Goal: Information Seeking & Learning: Check status

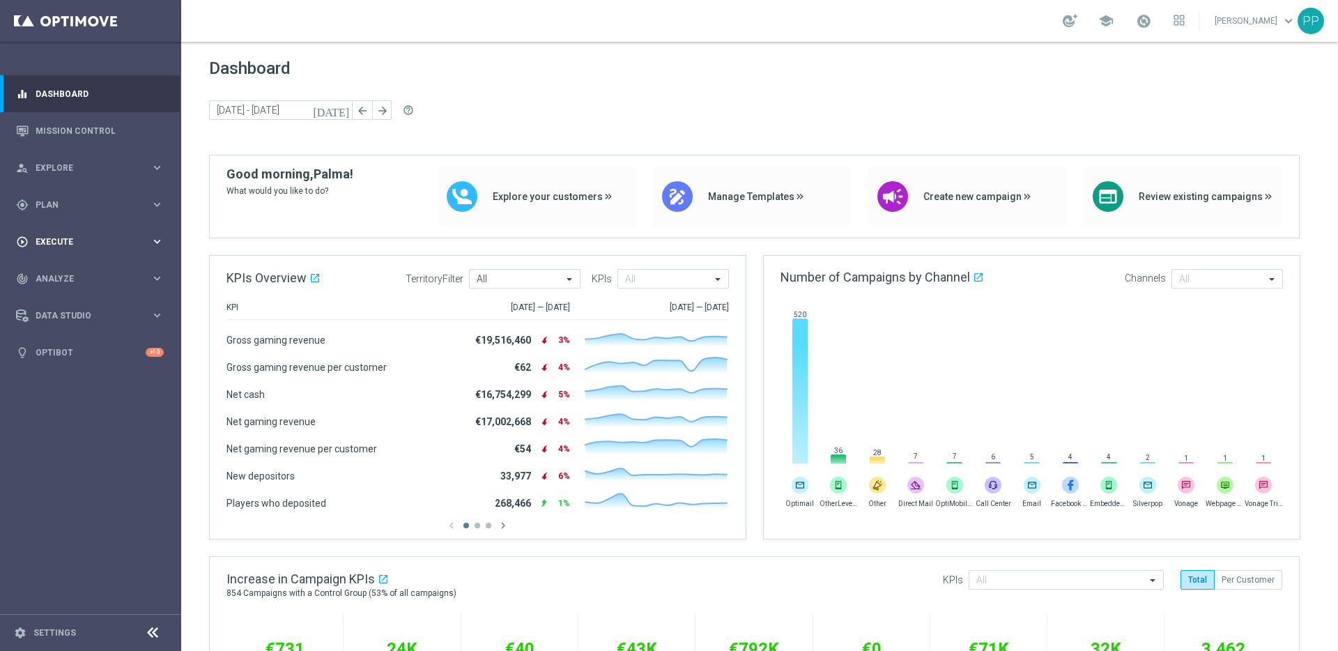
click at [61, 241] on span "Execute" at bounding box center [93, 242] width 115 height 8
click at [37, 204] on span "Plan" at bounding box center [93, 205] width 115 height 8
click at [49, 319] on link "Streams" at bounding box center [90, 317] width 109 height 11
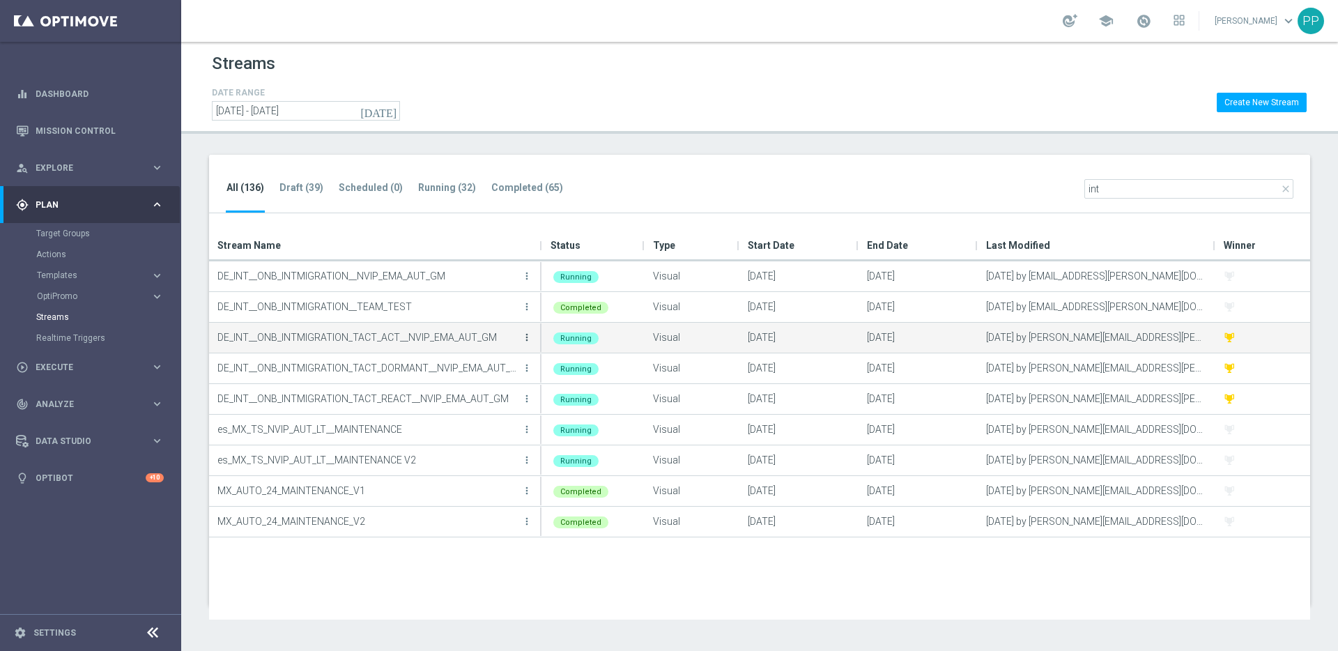
type input "int"
click at [526, 338] on icon "more_vert" at bounding box center [526, 337] width 11 height 11
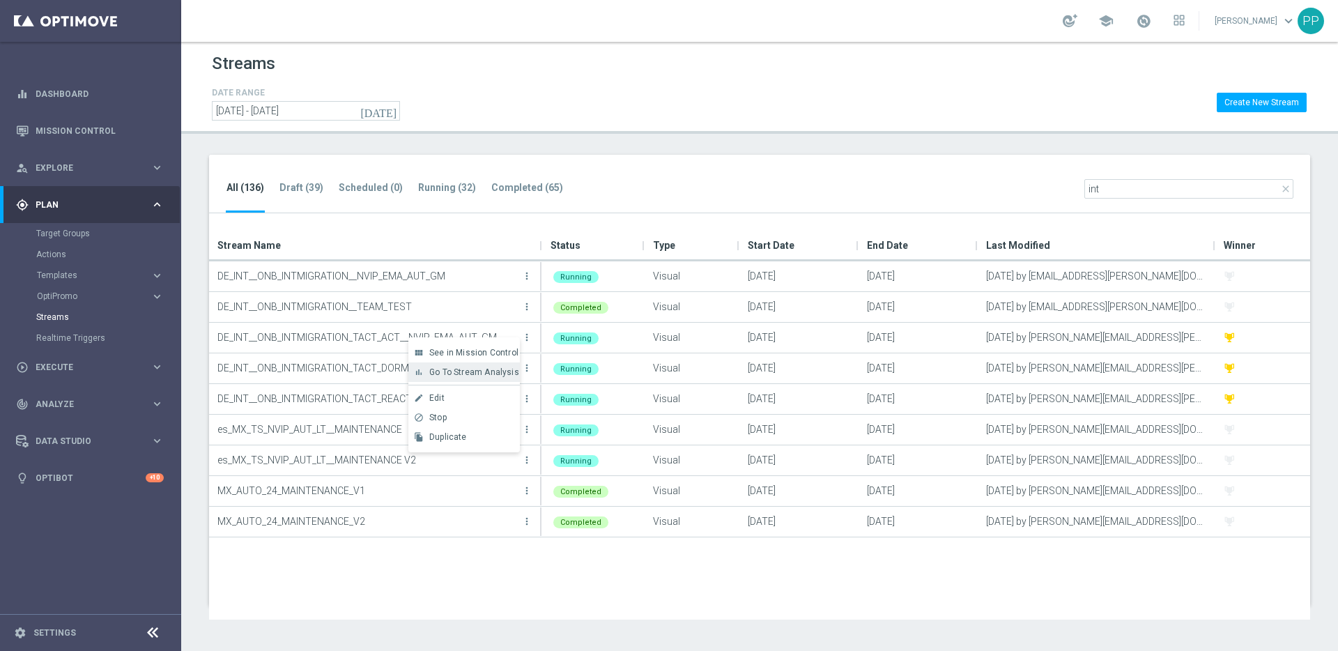
click at [458, 367] on span "Go To Stream Analysis" at bounding box center [474, 372] width 90 height 10
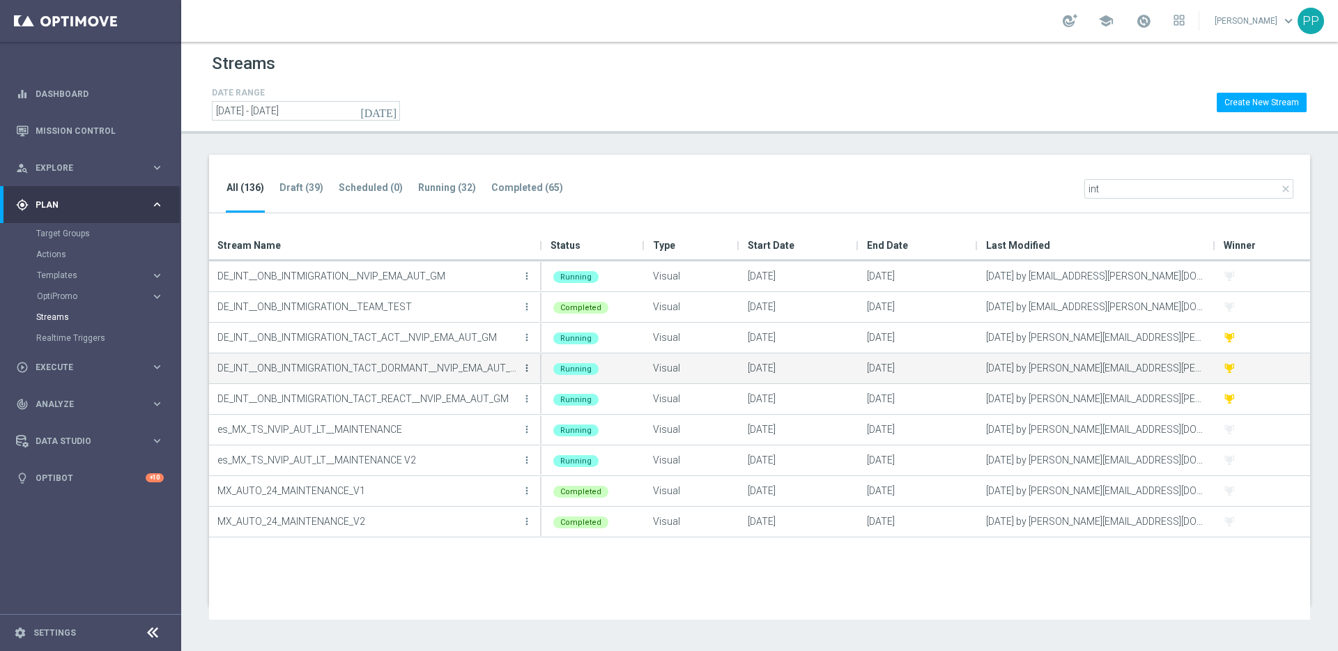
click at [527, 365] on icon "more_vert" at bounding box center [526, 367] width 11 height 11
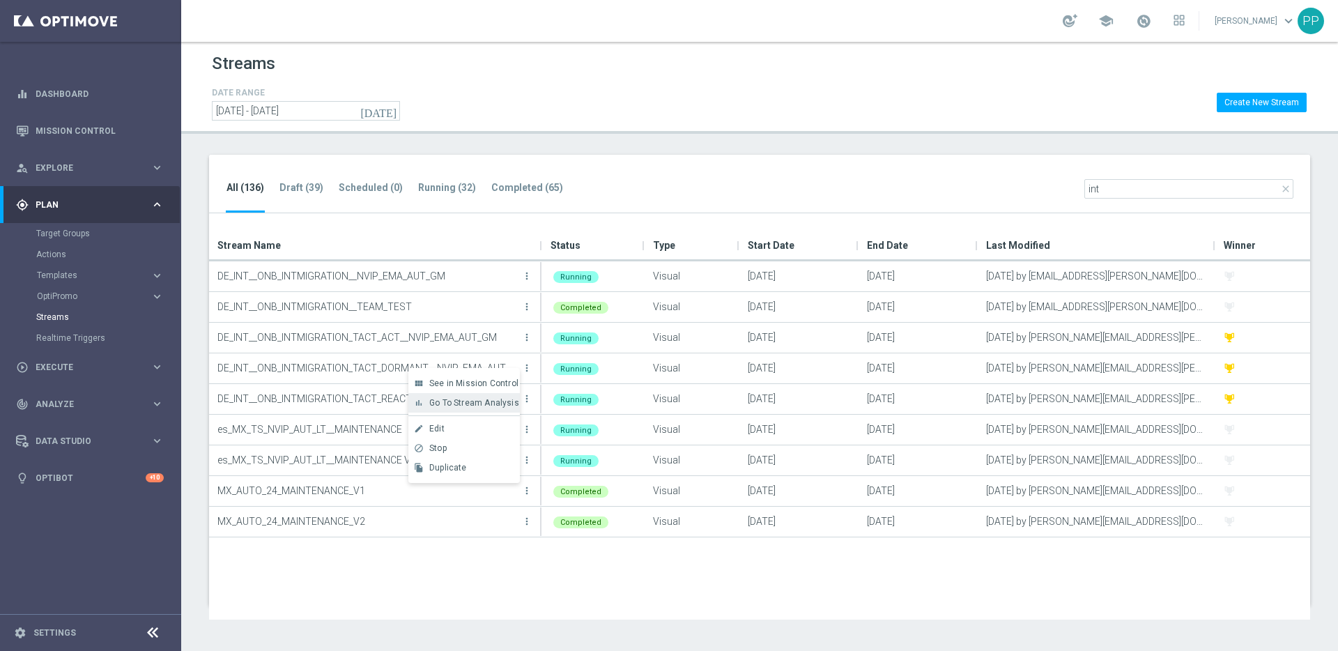
click at [496, 404] on span "Go To Stream Analysis" at bounding box center [474, 403] width 90 height 10
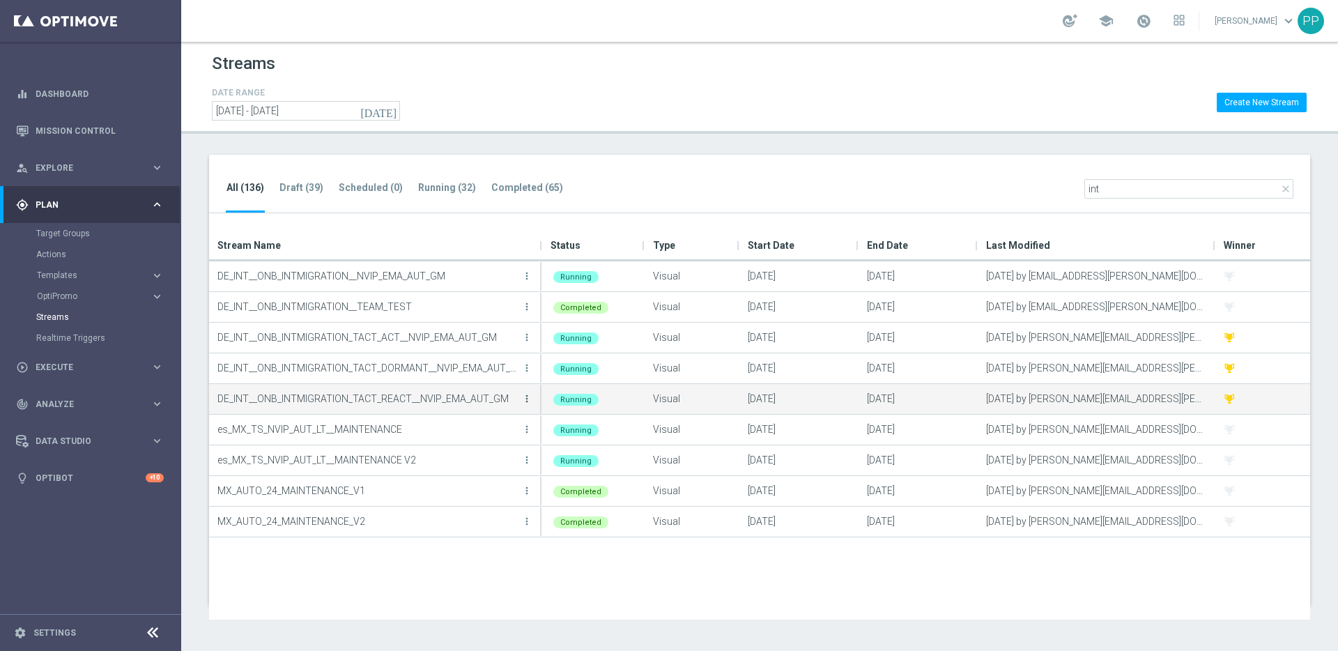
click at [525, 399] on icon "more_vert" at bounding box center [526, 398] width 11 height 11
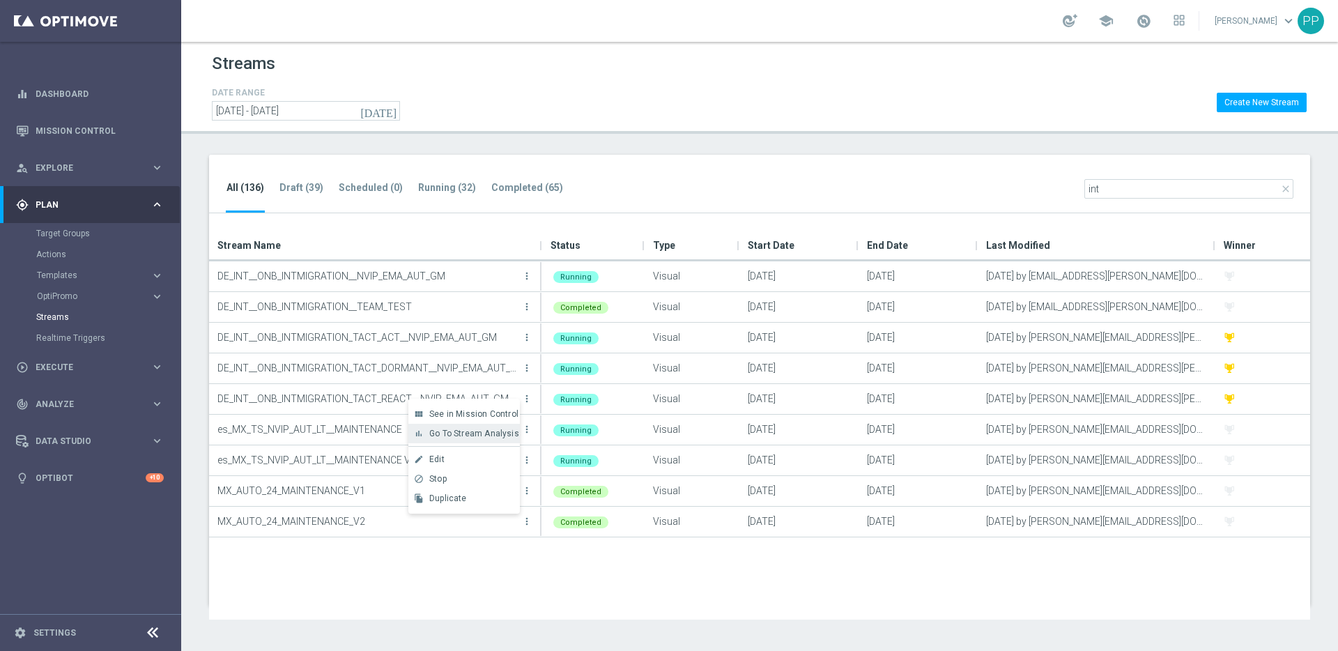
click at [455, 437] on span "Go To Stream Analysis" at bounding box center [474, 434] width 90 height 10
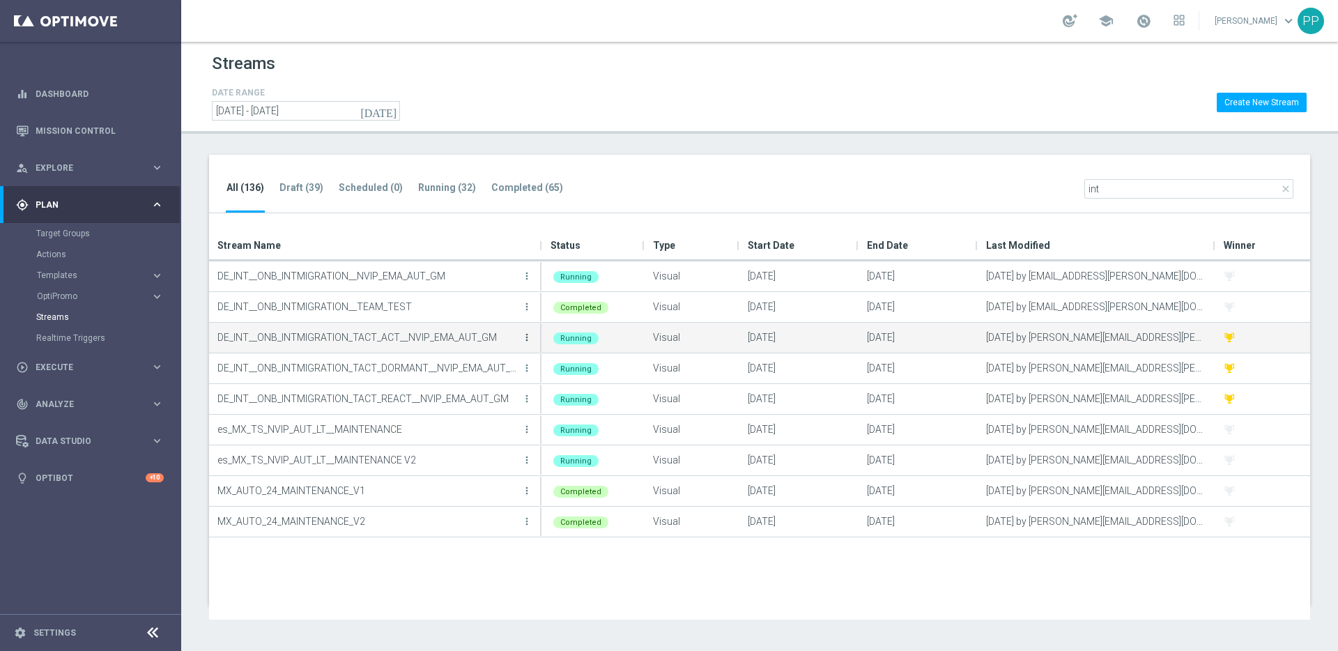
click at [524, 333] on icon "more_vert" at bounding box center [526, 337] width 11 height 11
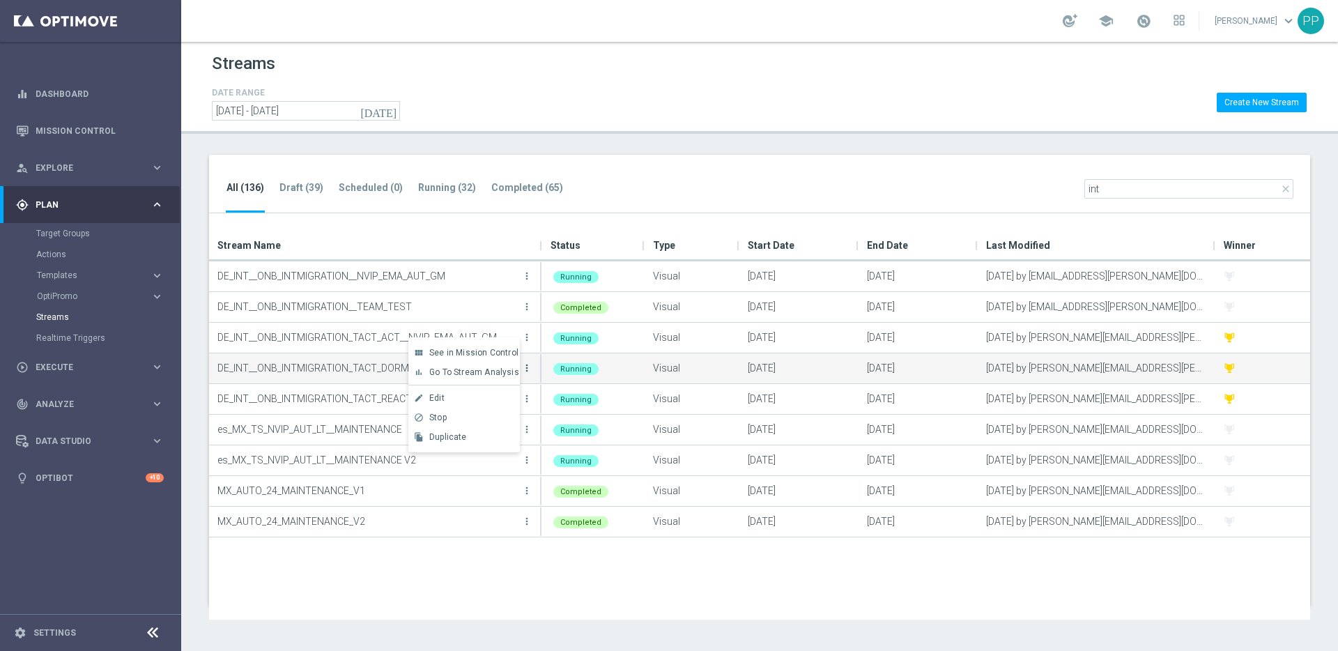
click at [527, 366] on icon "more_vert" at bounding box center [526, 367] width 11 height 11
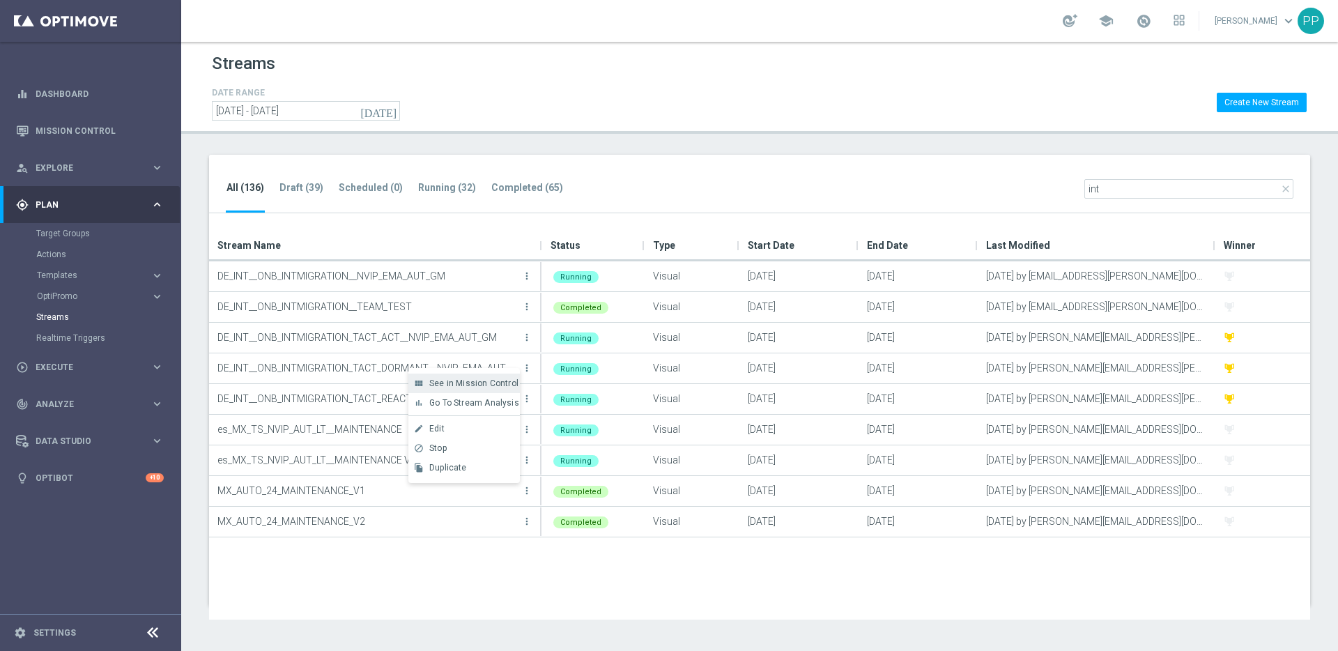
click at [495, 380] on span "See in Mission Control" at bounding box center [473, 383] width 89 height 10
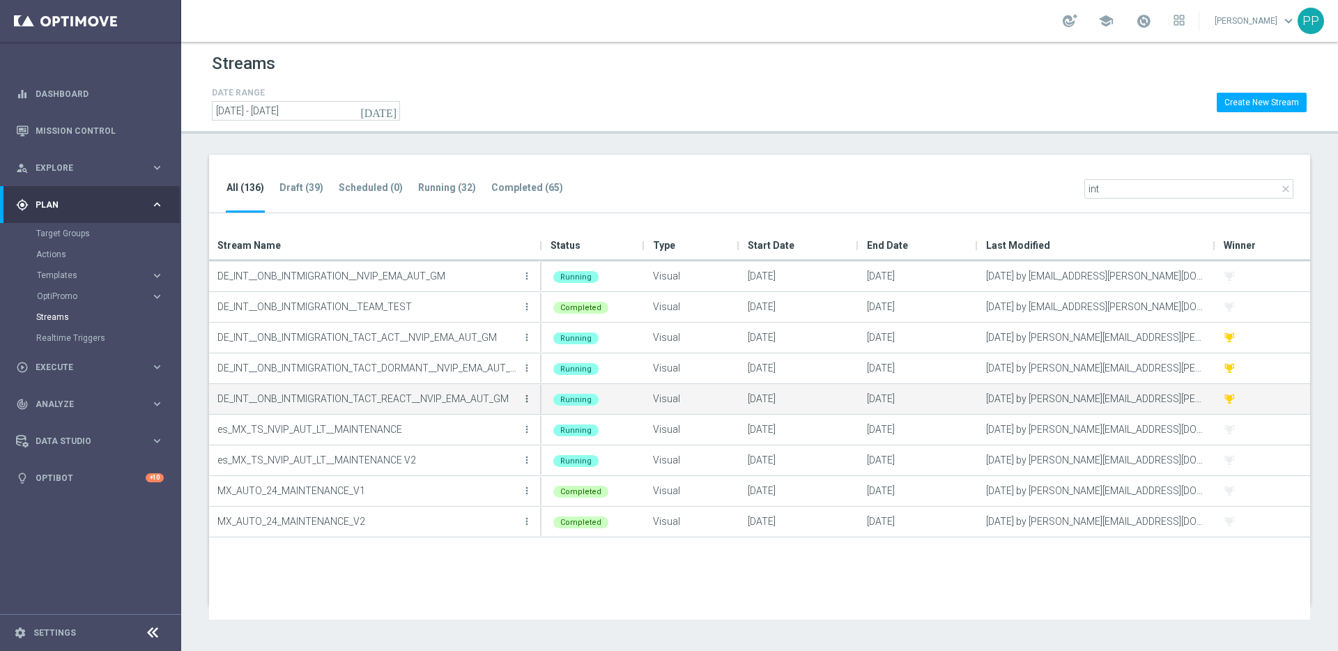
click at [528, 397] on icon "more_vert" at bounding box center [526, 398] width 11 height 11
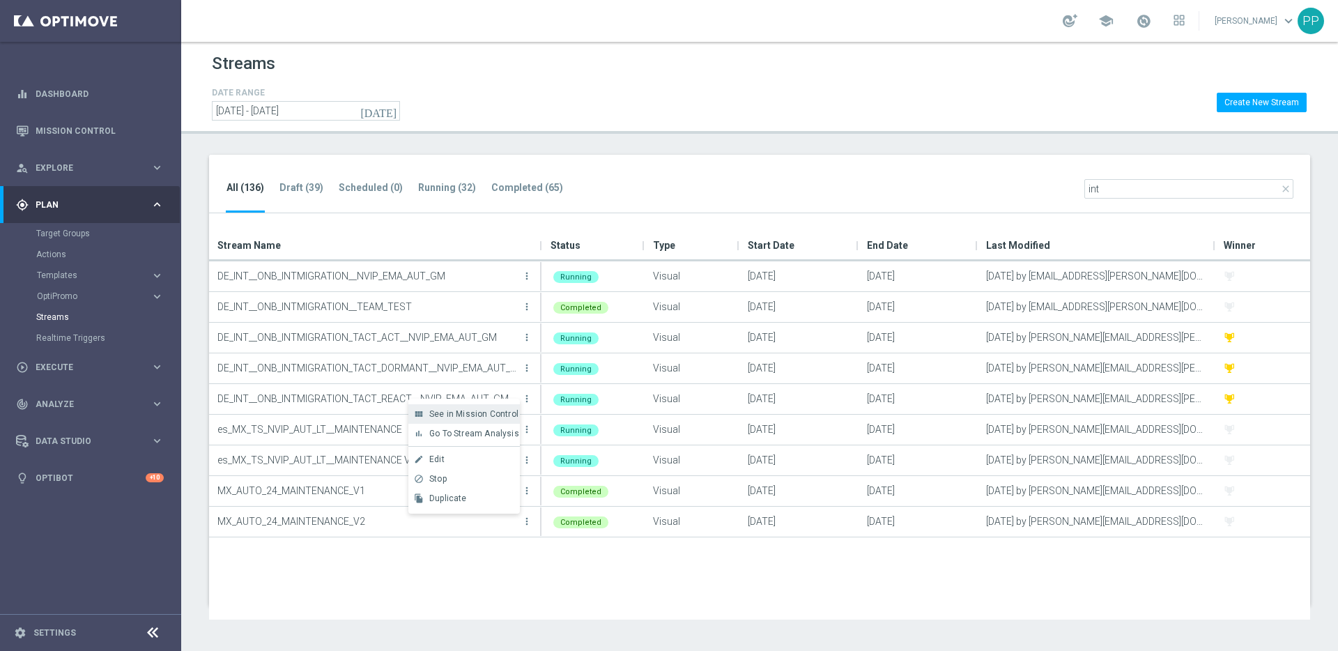
click at [468, 415] on span "See in Mission Control" at bounding box center [473, 414] width 89 height 10
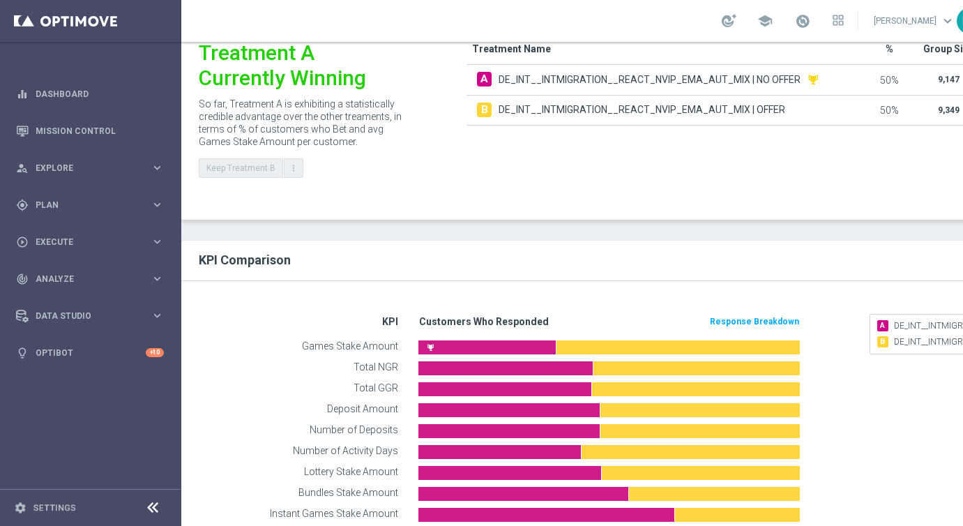
scroll to position [332, 0]
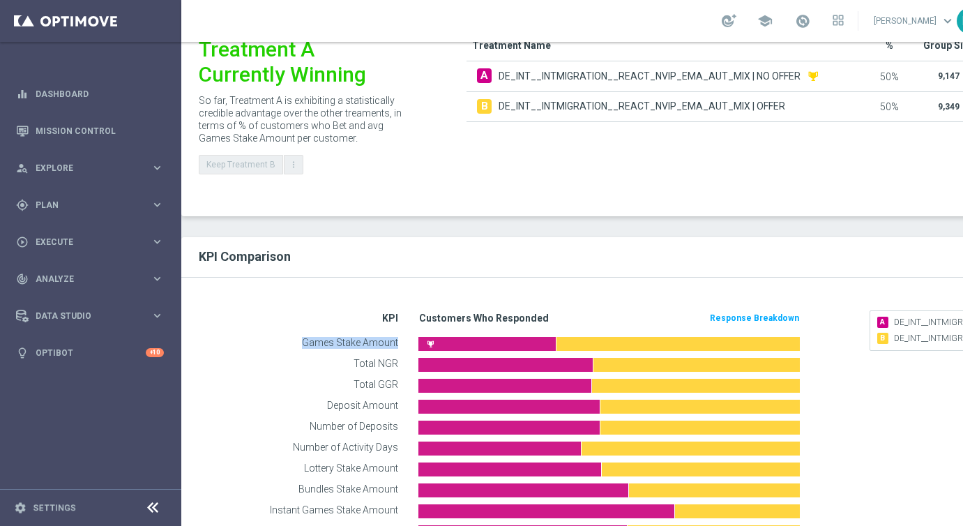
drag, startPoint x: 305, startPoint y: 342, endPoint x: 398, endPoint y: 340, distance: 92.7
click at [398, 340] on span "Games Stake Amount" at bounding box center [294, 344] width 208 height 14
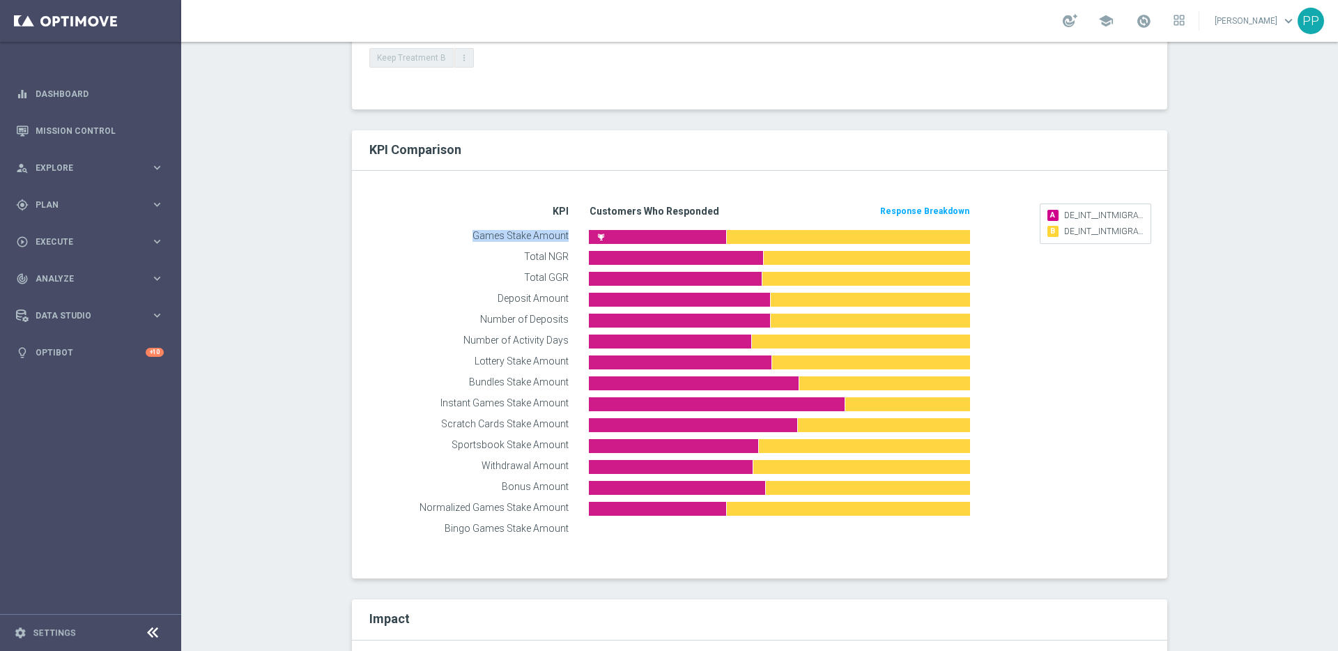
scroll to position [439, 0]
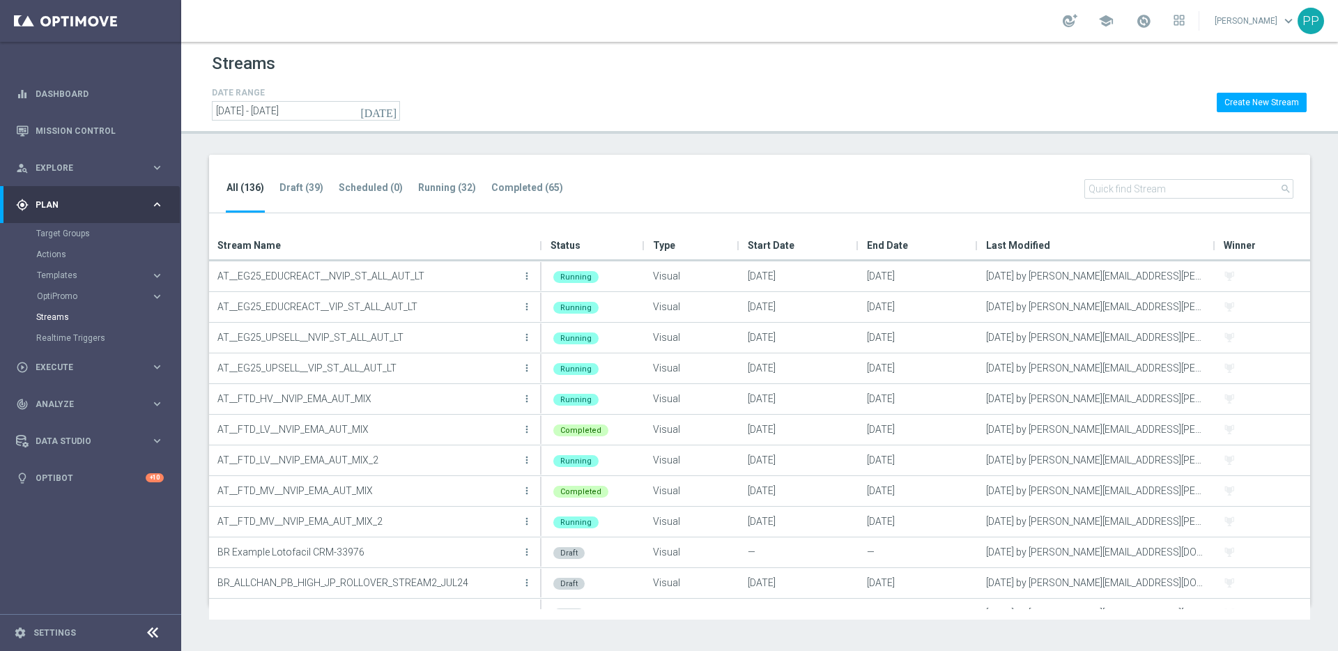
click at [1110, 193] on input "text" at bounding box center [1189, 189] width 209 height 20
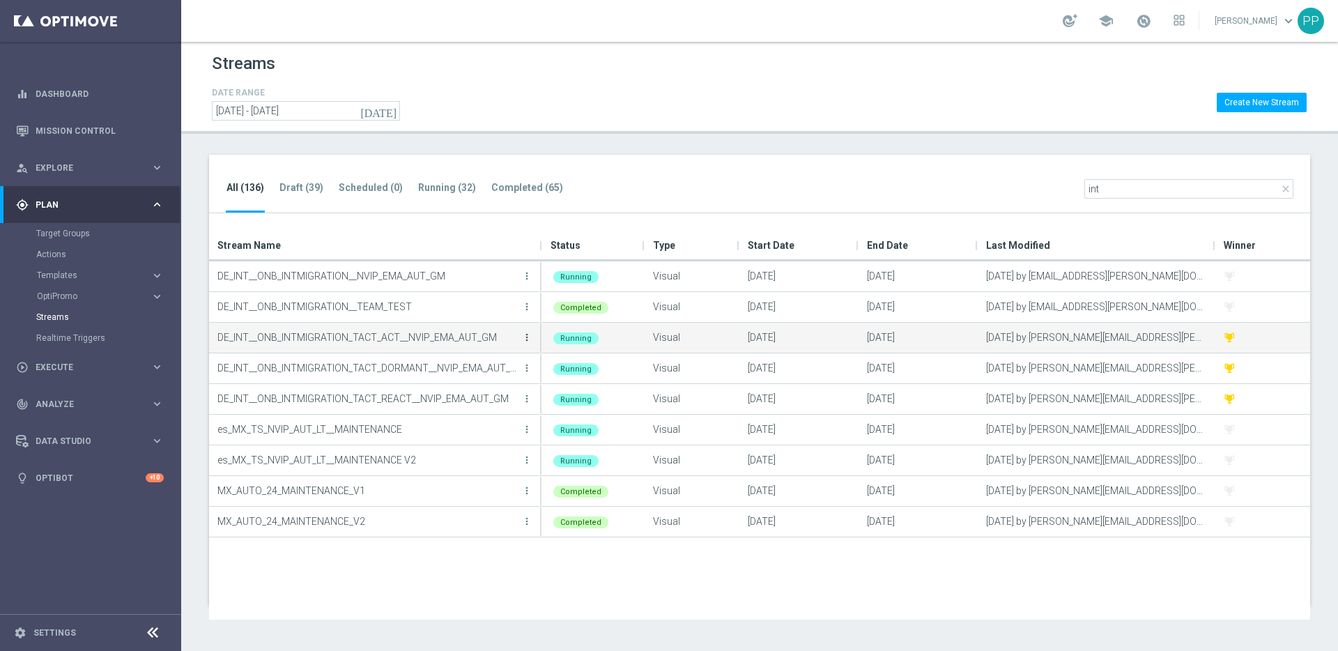
type input "int"
click at [528, 337] on icon "more_vert" at bounding box center [526, 337] width 11 height 11
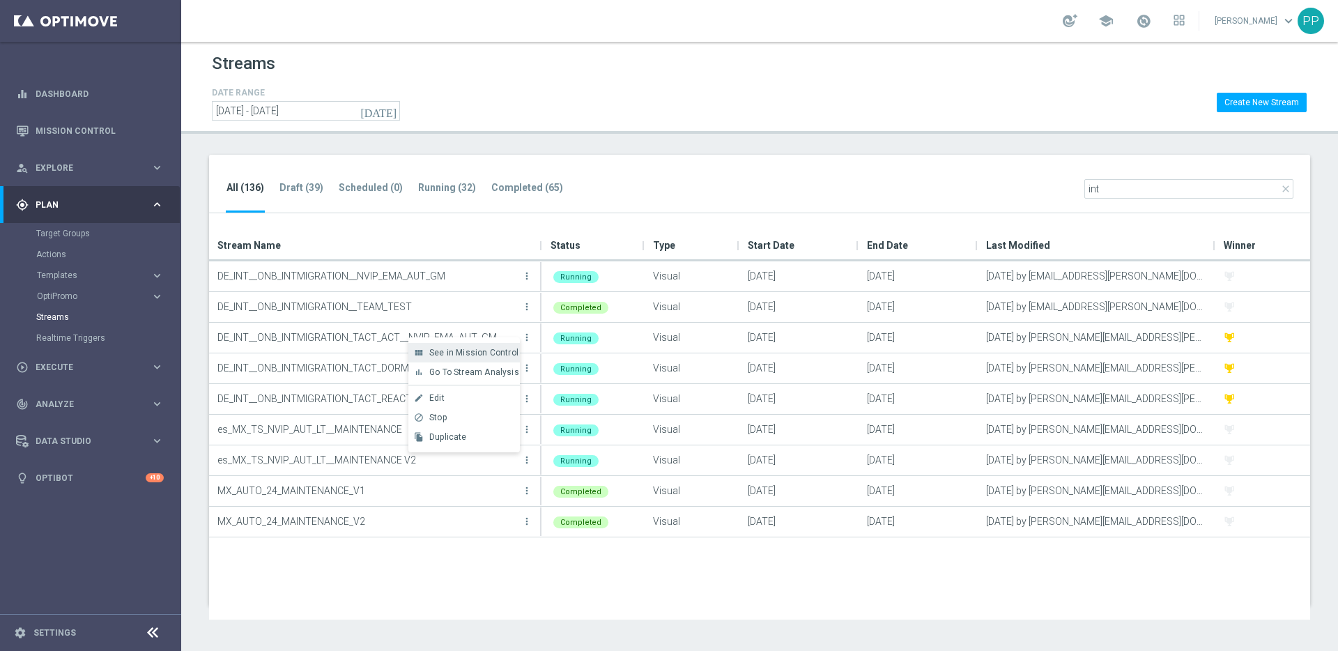
click at [482, 356] on span "See in Mission Control" at bounding box center [473, 353] width 89 height 10
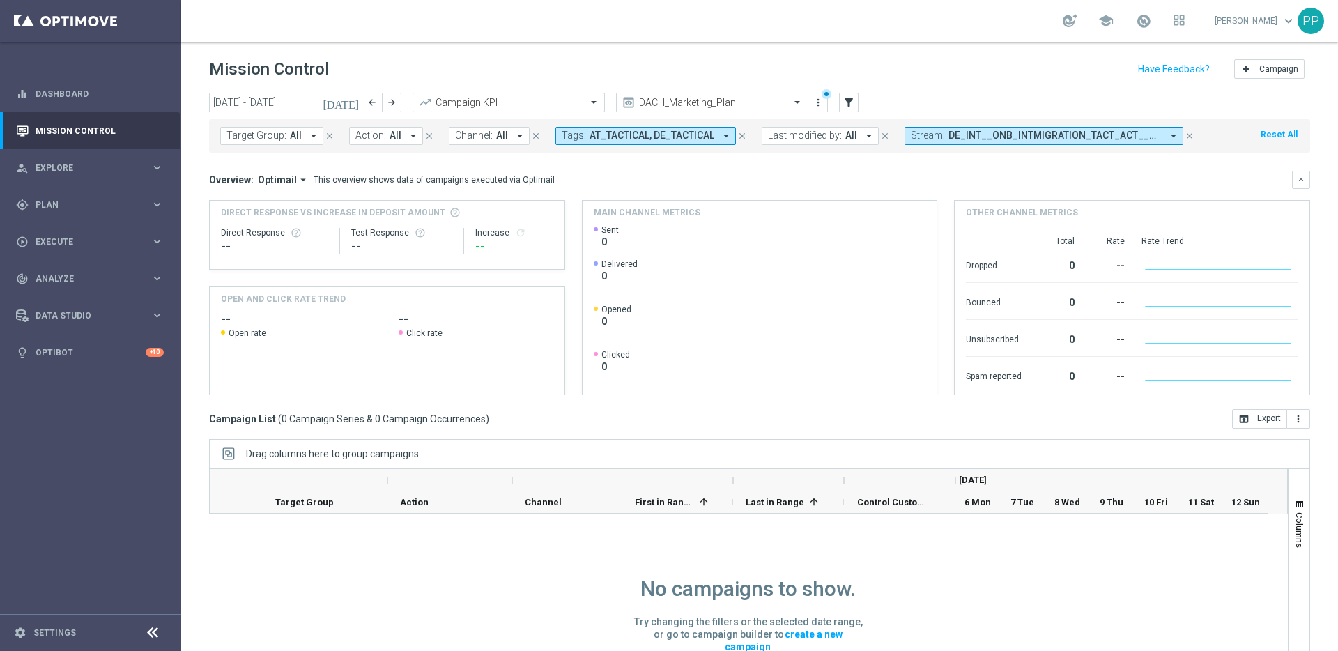
click at [741, 137] on icon "close" at bounding box center [742, 136] width 10 height 10
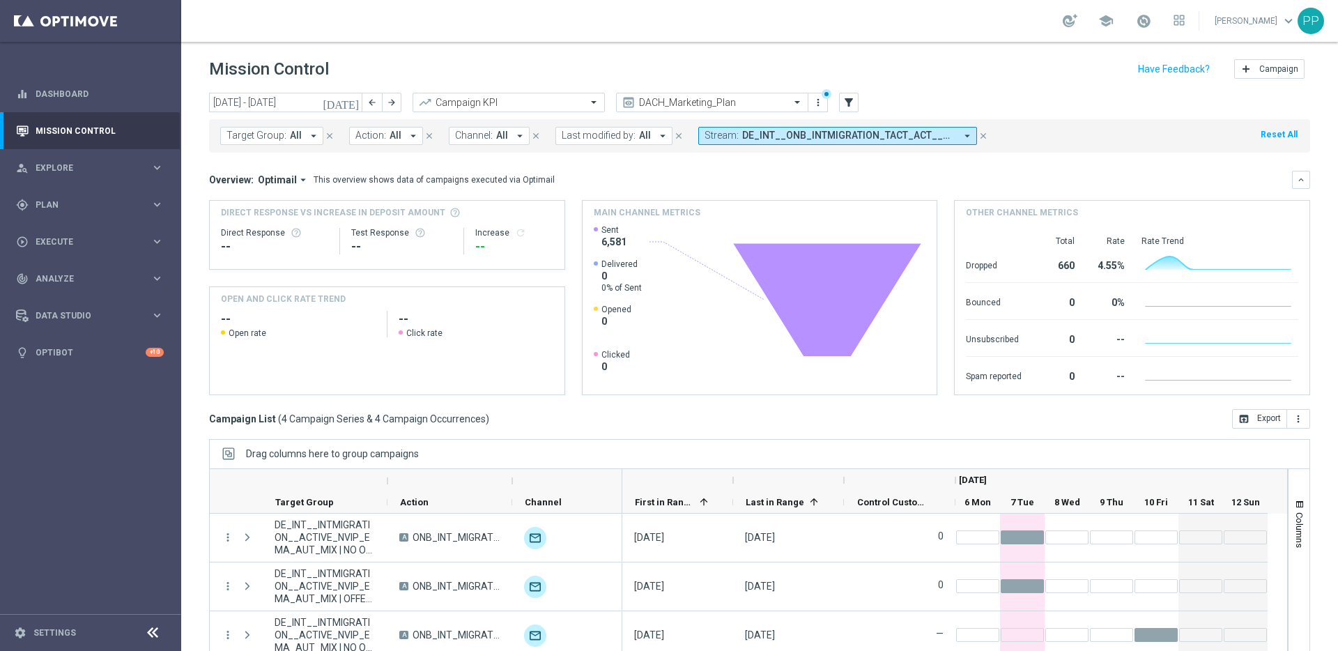
click at [352, 103] on icon "[DATE]" at bounding box center [342, 102] width 38 height 13
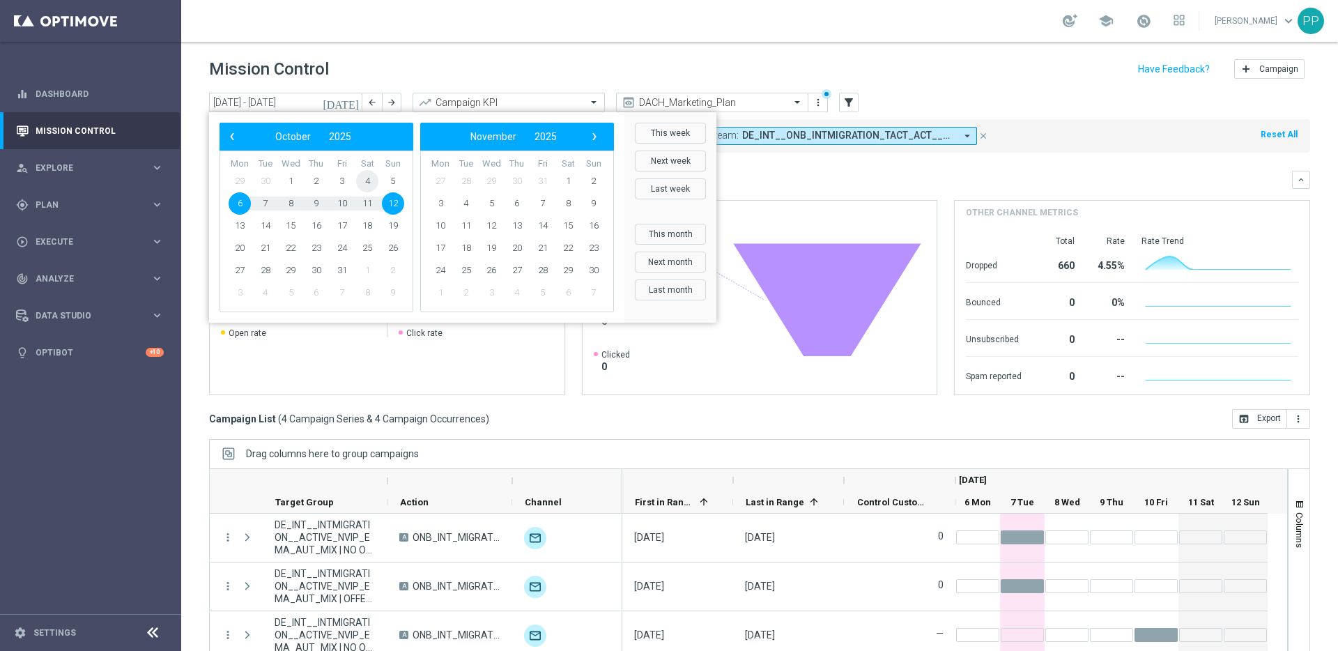
click at [371, 182] on span "4" at bounding box center [367, 181] width 22 height 22
click at [370, 182] on span "4" at bounding box center [367, 181] width 22 height 22
type input "[DATE] - [DATE]"
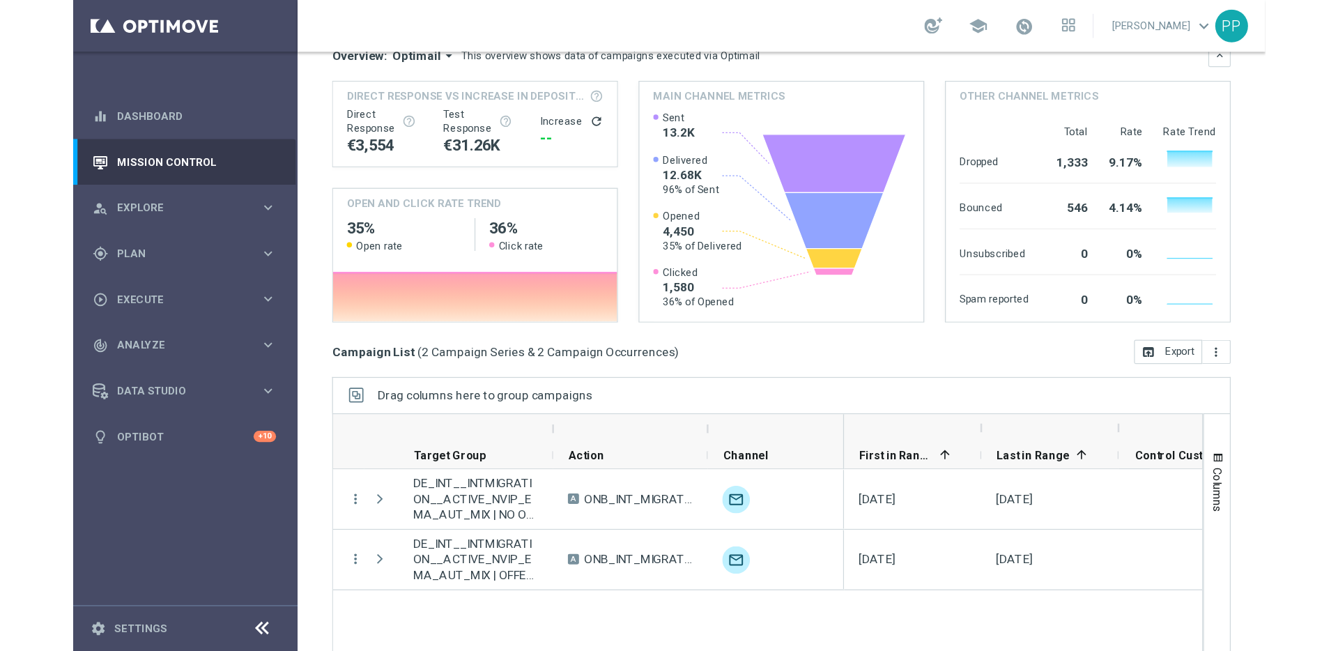
scroll to position [200, 0]
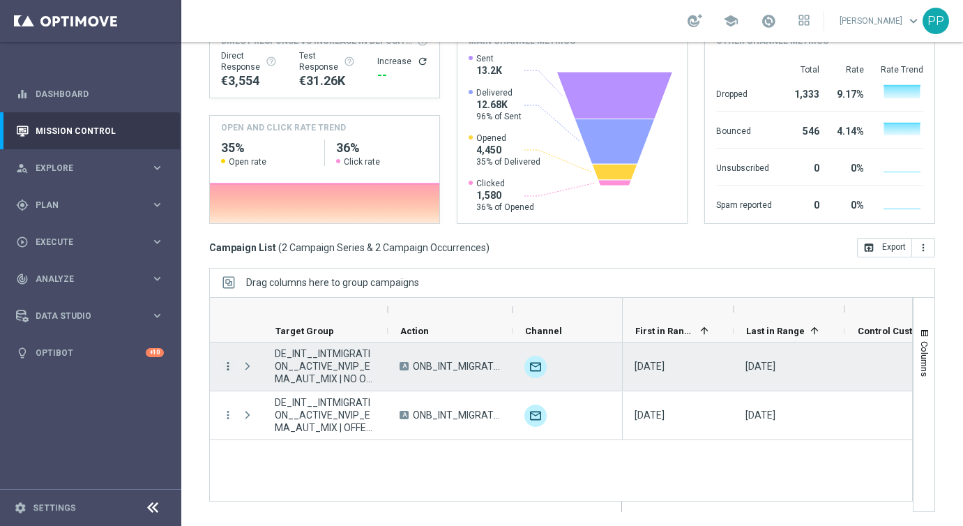
click at [227, 368] on icon "more_vert" at bounding box center [228, 366] width 13 height 13
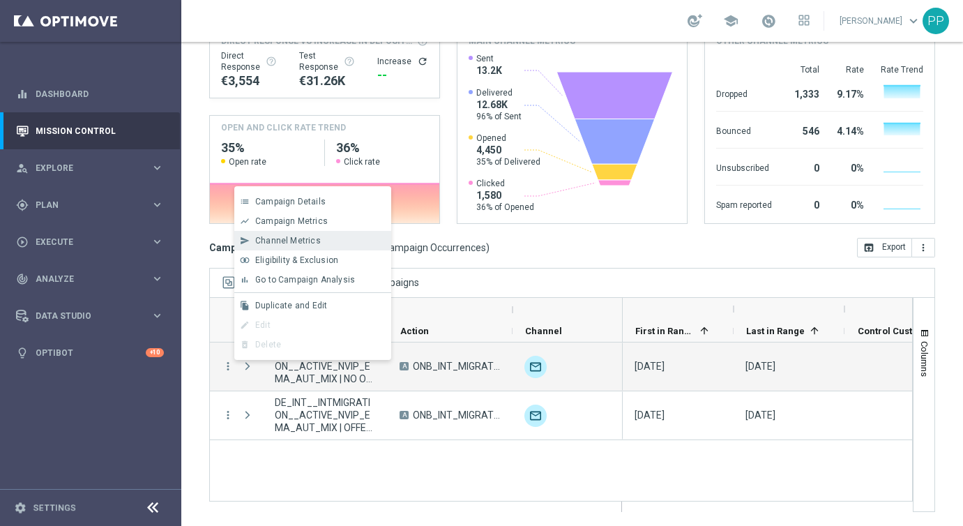
click at [275, 243] on span "Channel Metrics" at bounding box center [288, 241] width 66 height 10
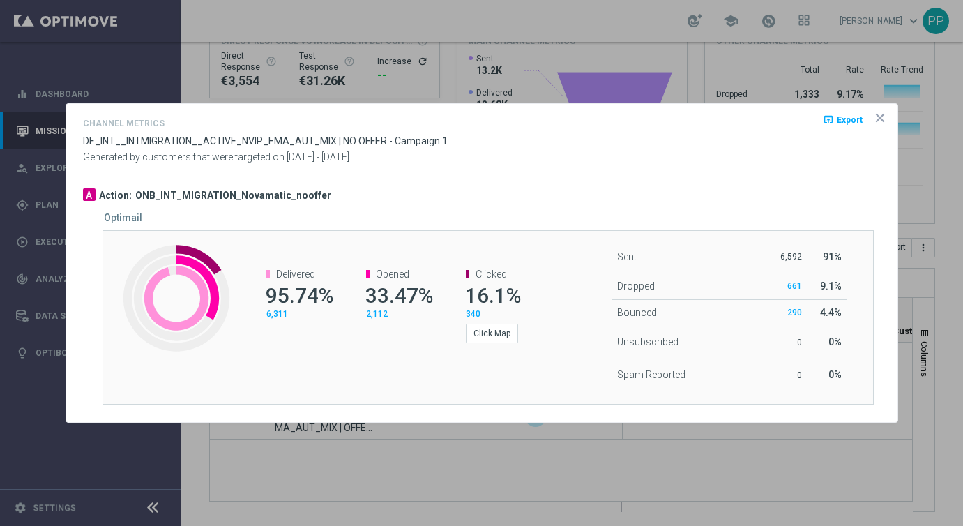
click at [878, 120] on icon "icon" at bounding box center [879, 117] width 7 height 7
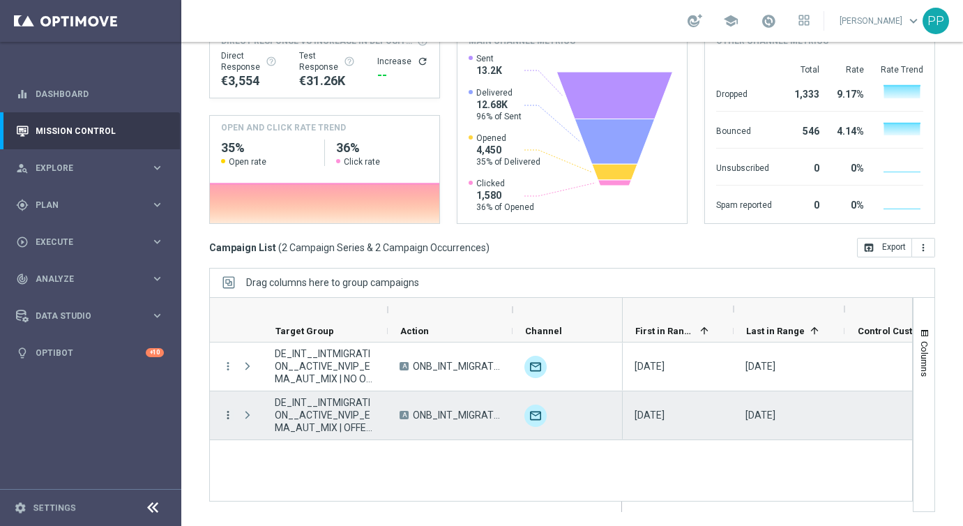
click at [228, 413] on icon "more_vert" at bounding box center [228, 414] width 13 height 13
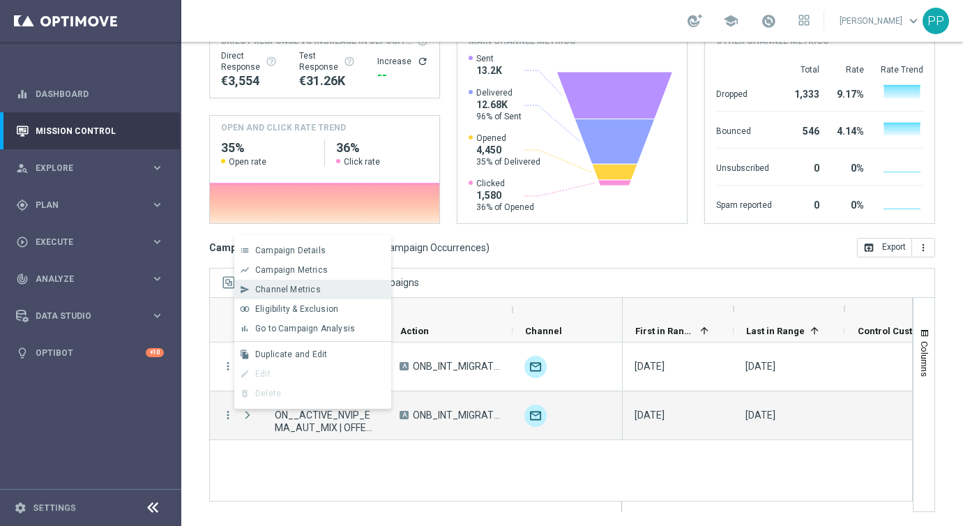
click at [278, 291] on span "Channel Metrics" at bounding box center [288, 289] width 66 height 10
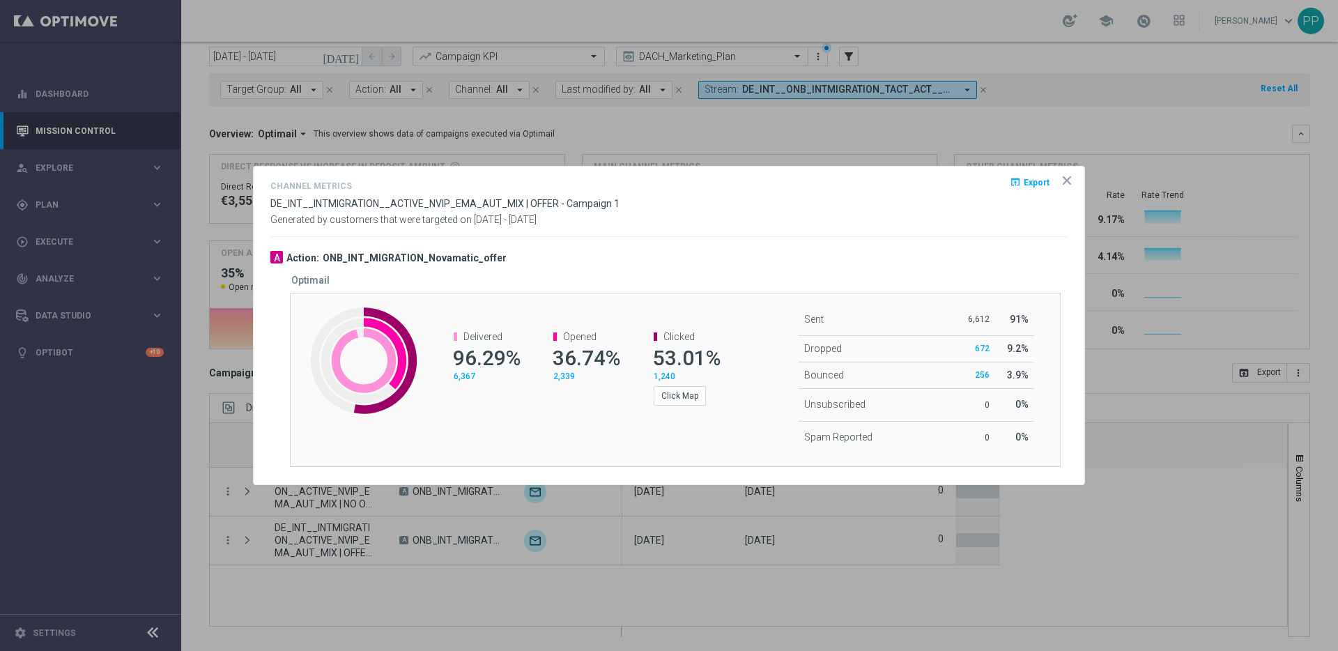
scroll to position [46, 0]
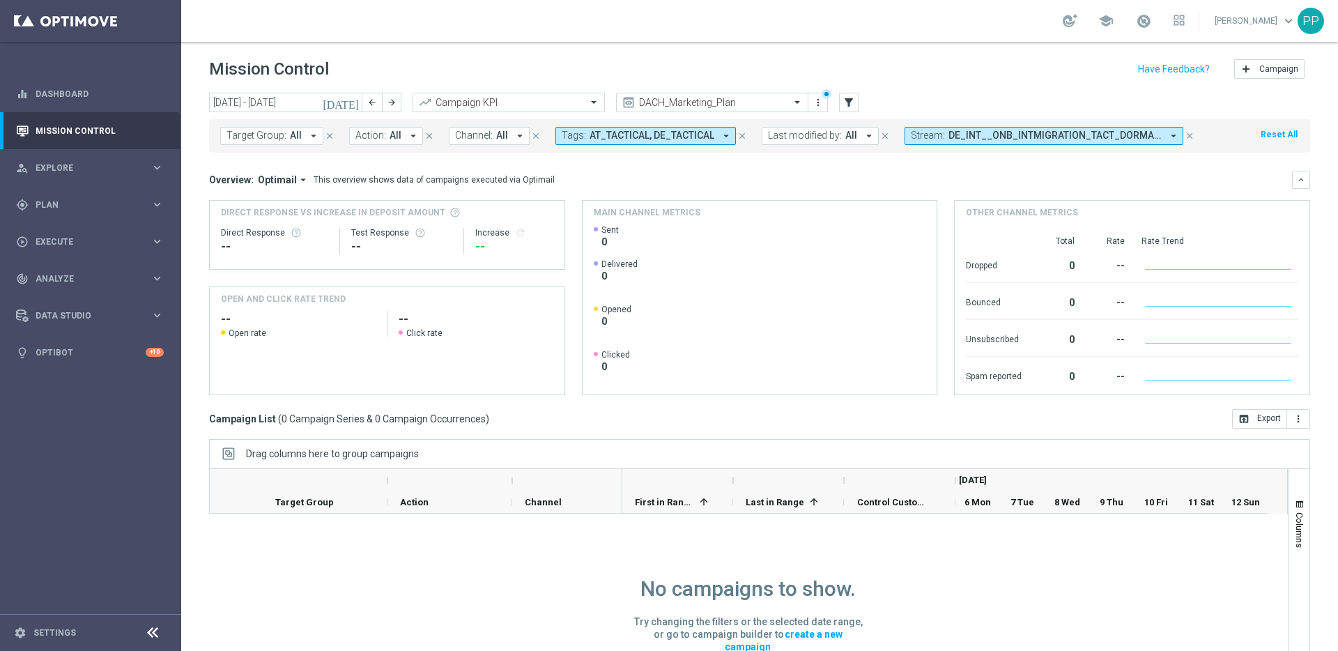
click at [737, 139] on icon "close" at bounding box center [742, 136] width 10 height 10
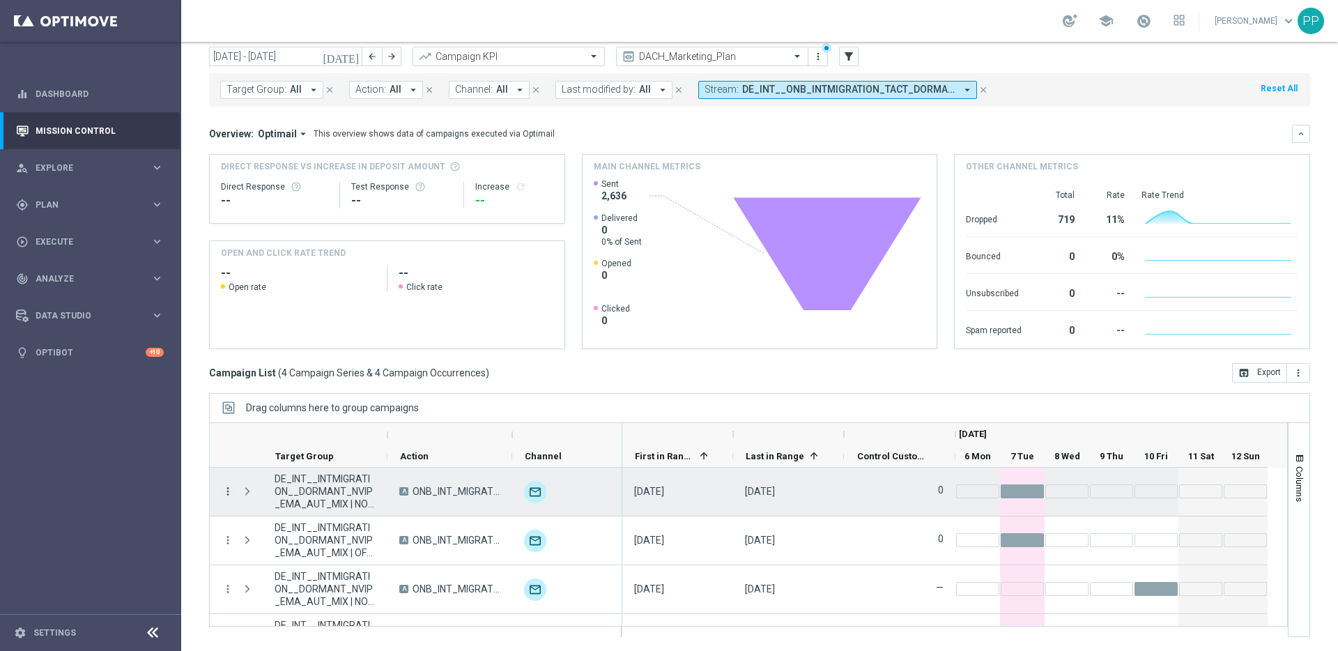
click at [227, 488] on icon "more_vert" at bounding box center [228, 491] width 13 height 13
click at [270, 368] on span "Channel Metrics" at bounding box center [288, 366] width 66 height 10
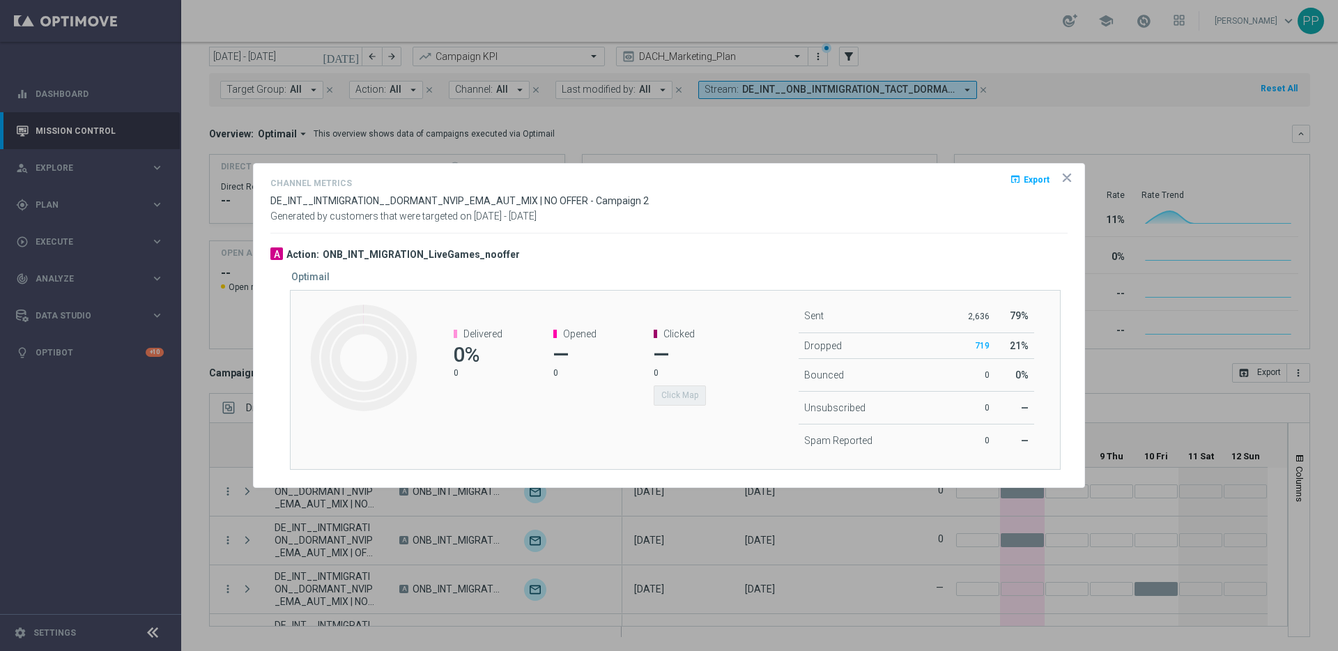
click at [1070, 178] on icon "icon" at bounding box center [1067, 178] width 14 height 14
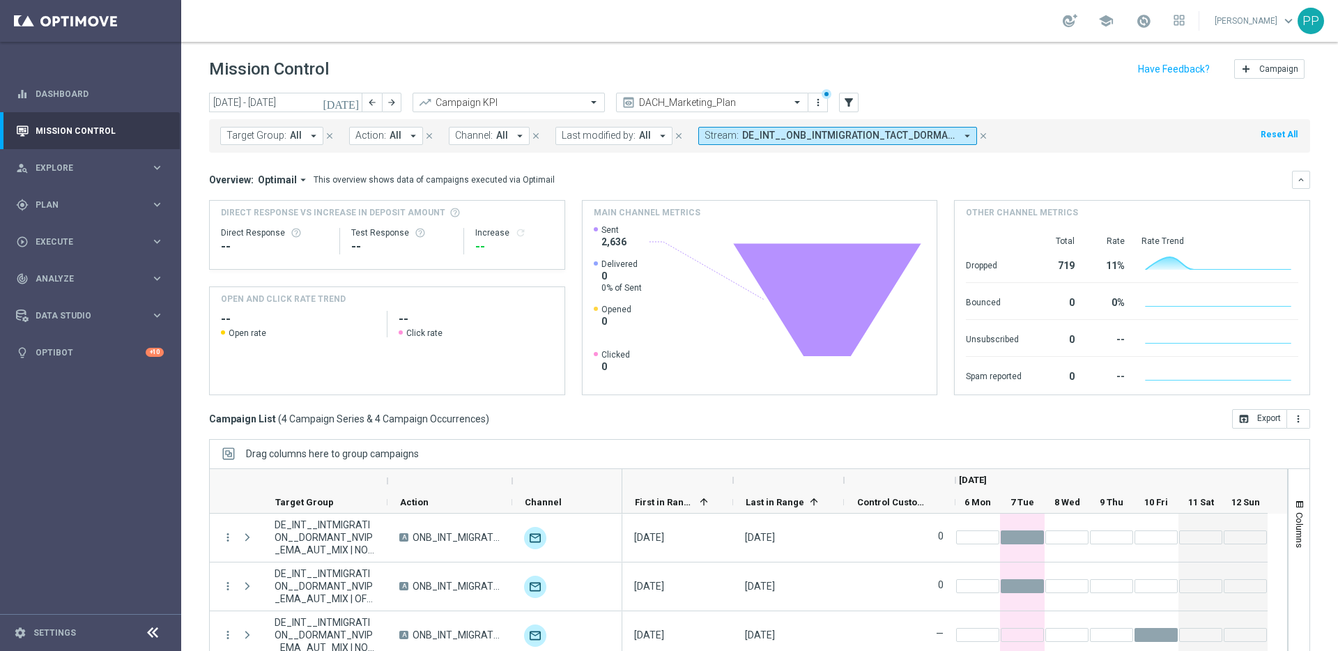
click at [351, 103] on icon "[DATE]" at bounding box center [342, 102] width 38 height 13
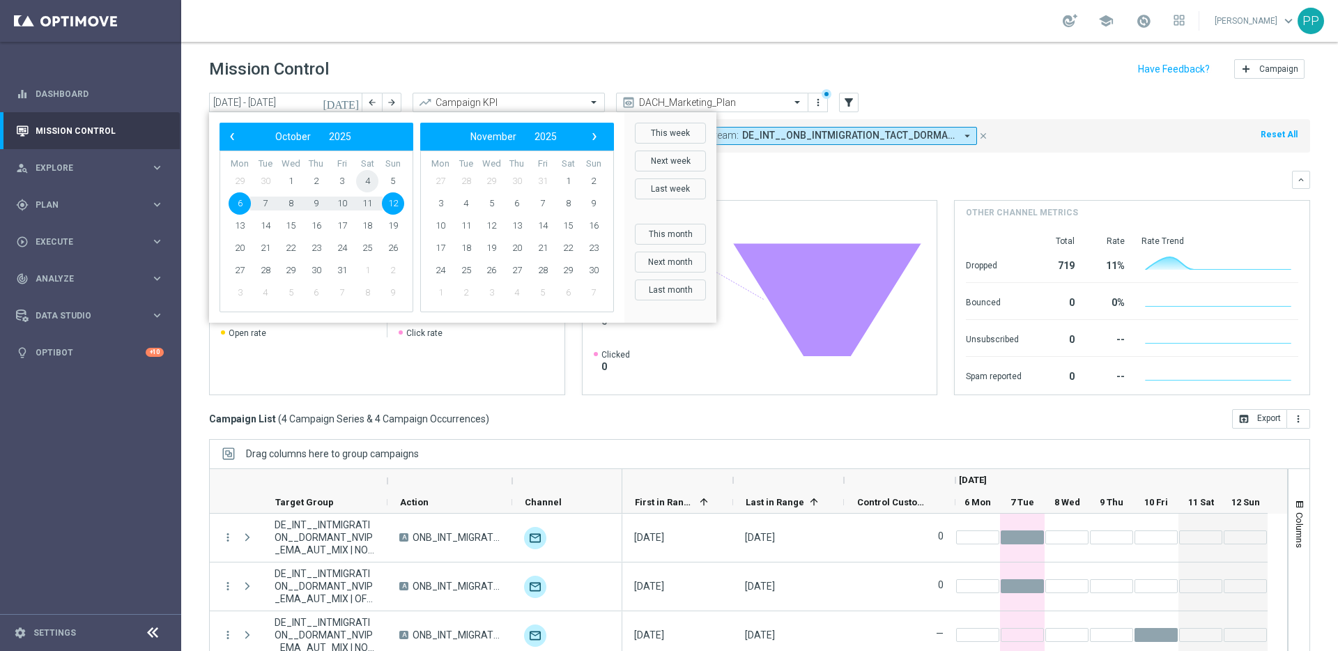
click at [368, 180] on span "4" at bounding box center [367, 181] width 22 height 22
type input "[DATE] - [DATE]"
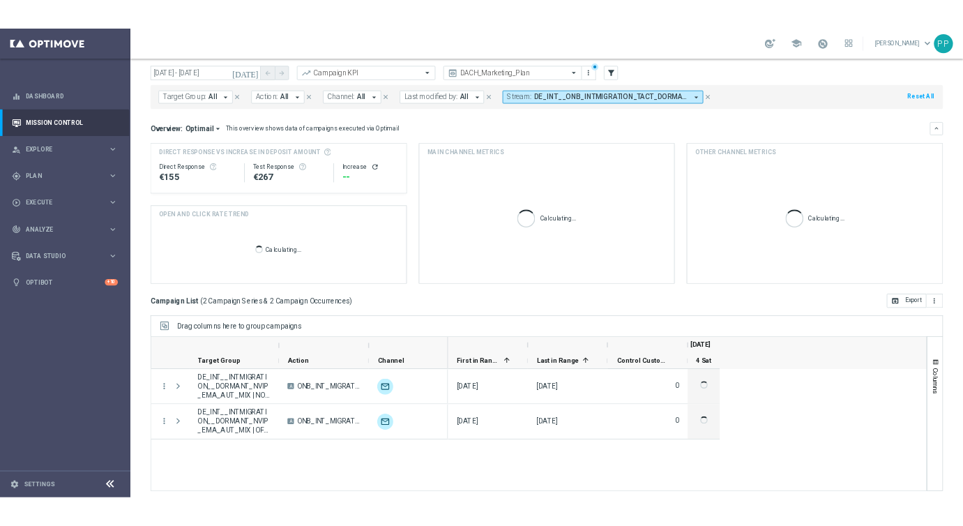
scroll to position [46, 0]
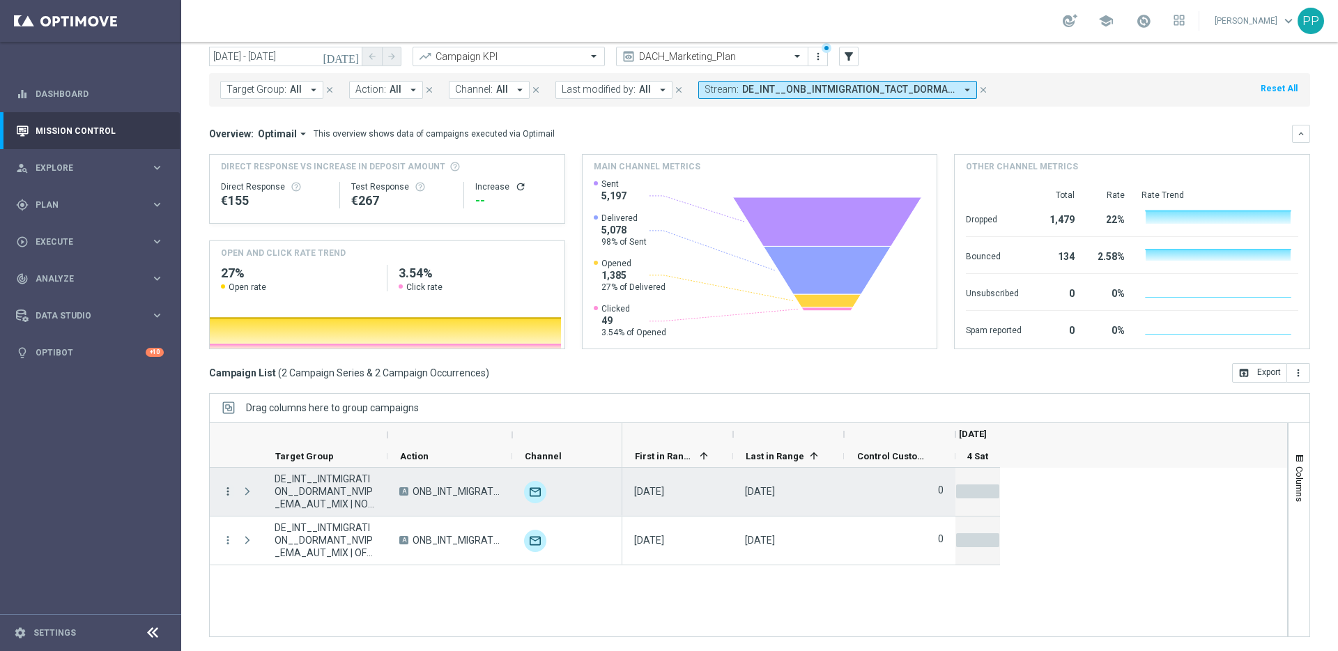
click at [225, 490] on icon "more_vert" at bounding box center [228, 491] width 13 height 13
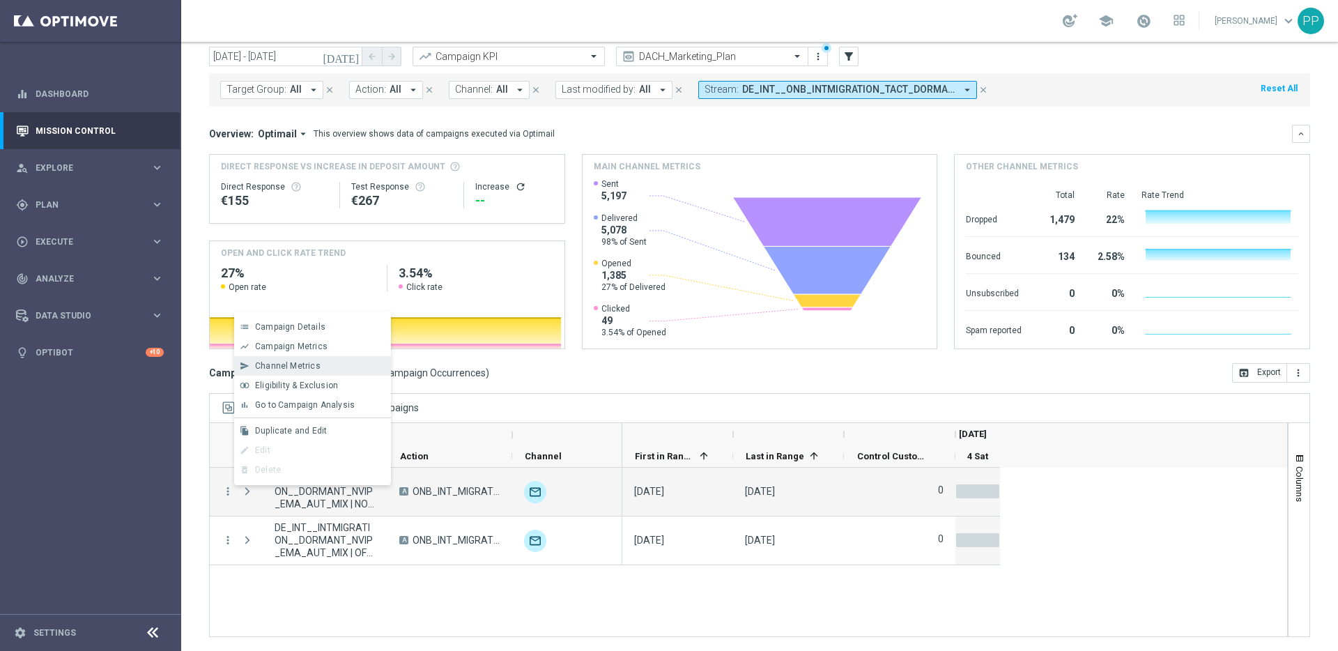
click at [281, 366] on span "Channel Metrics" at bounding box center [288, 366] width 66 height 10
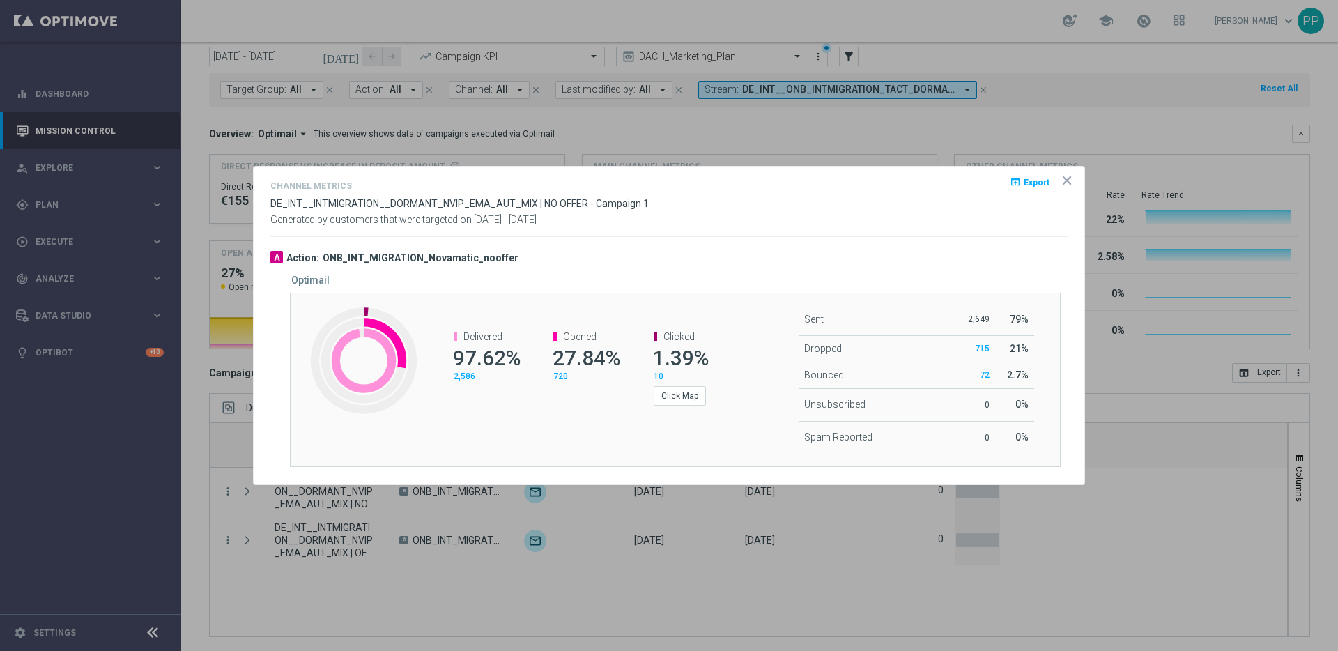
click at [1069, 183] on icon "icon" at bounding box center [1067, 180] width 7 height 7
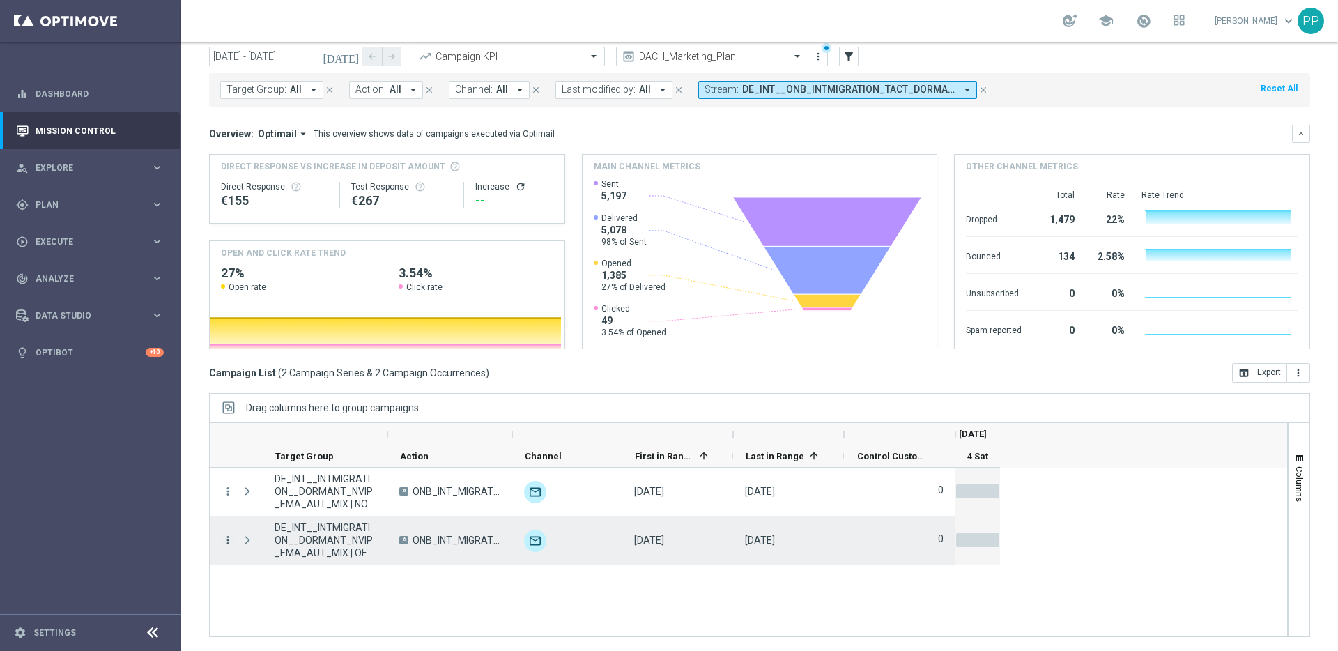
click at [227, 537] on icon "more_vert" at bounding box center [228, 540] width 13 height 13
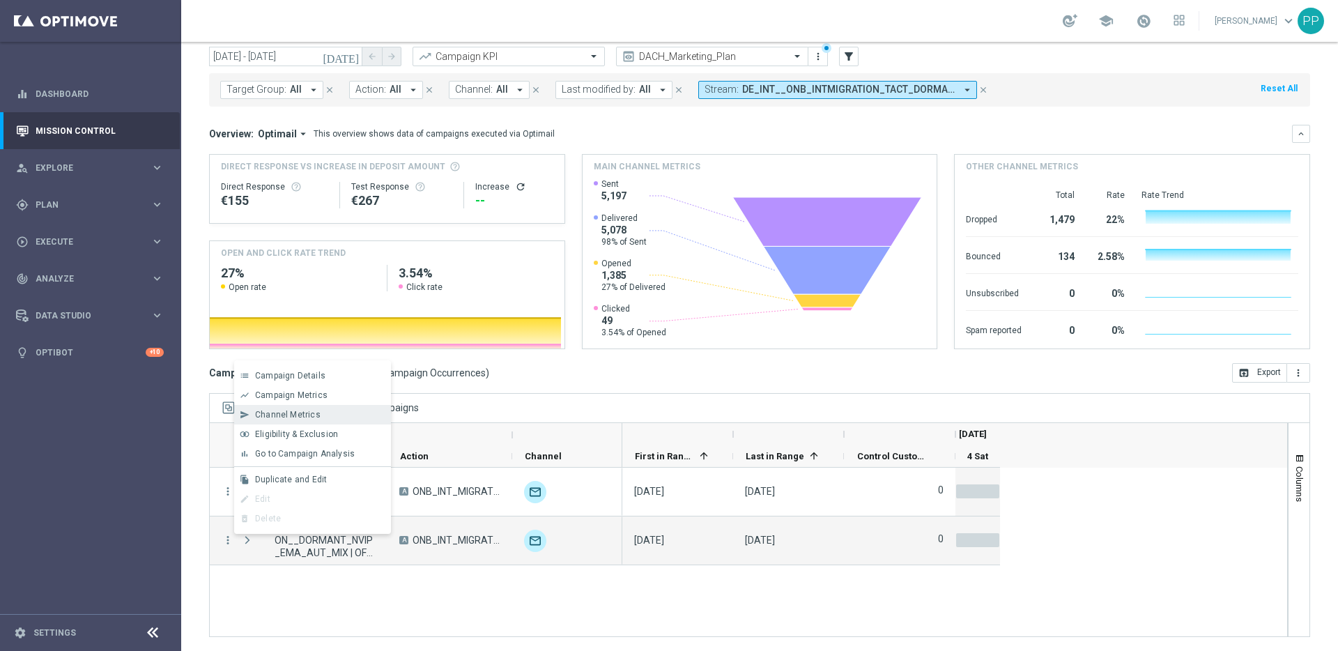
click at [294, 408] on div "send Channel Metrics" at bounding box center [312, 415] width 157 height 20
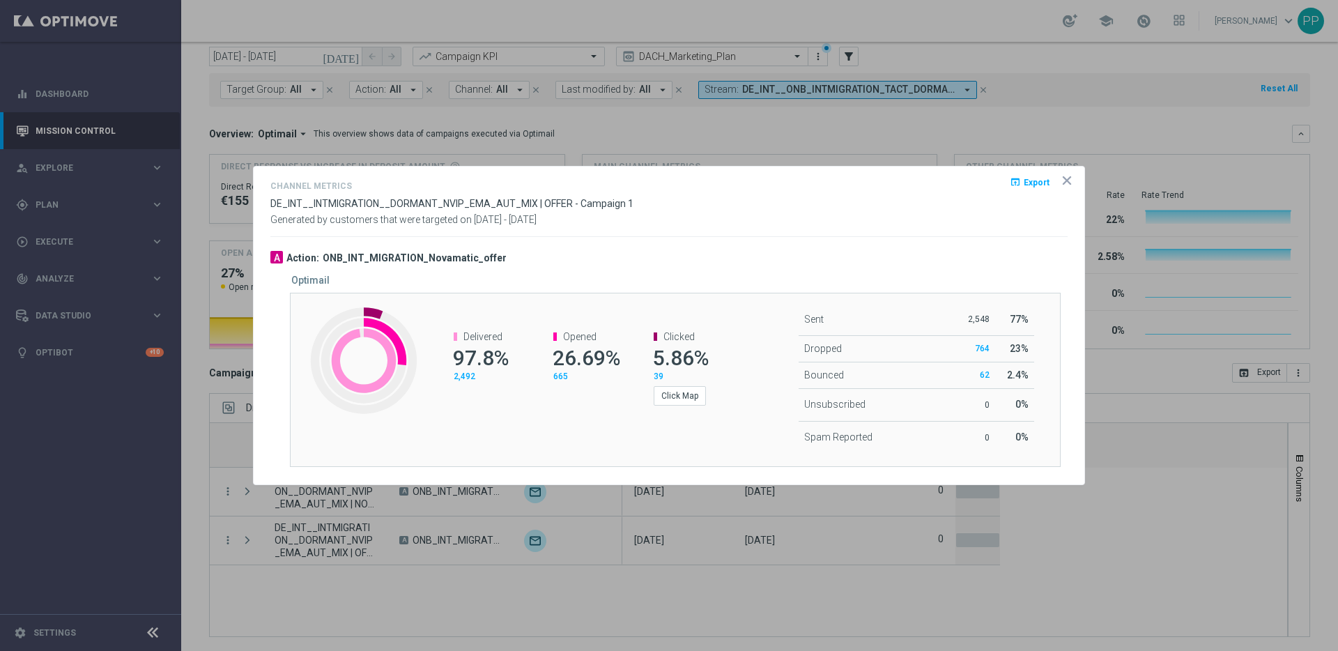
click at [1068, 181] on icon "icon" at bounding box center [1067, 180] width 7 height 7
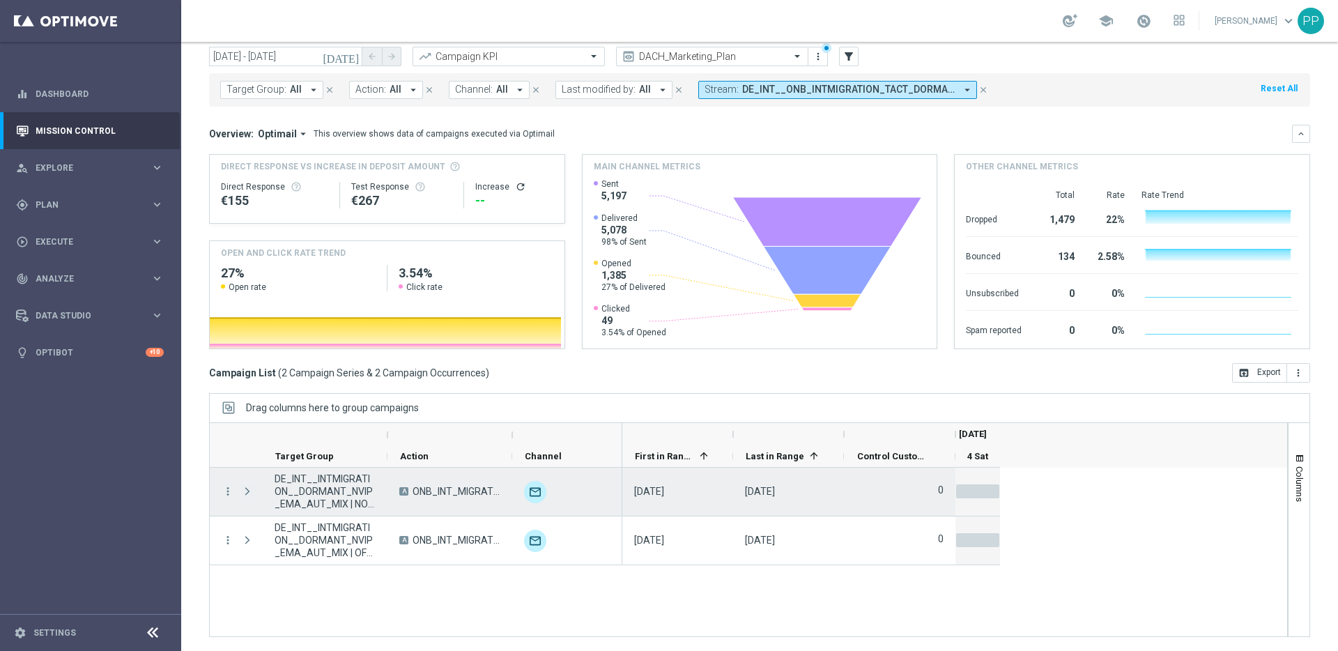
click at [247, 489] on span "Press SPACE to select this row." at bounding box center [247, 491] width 13 height 11
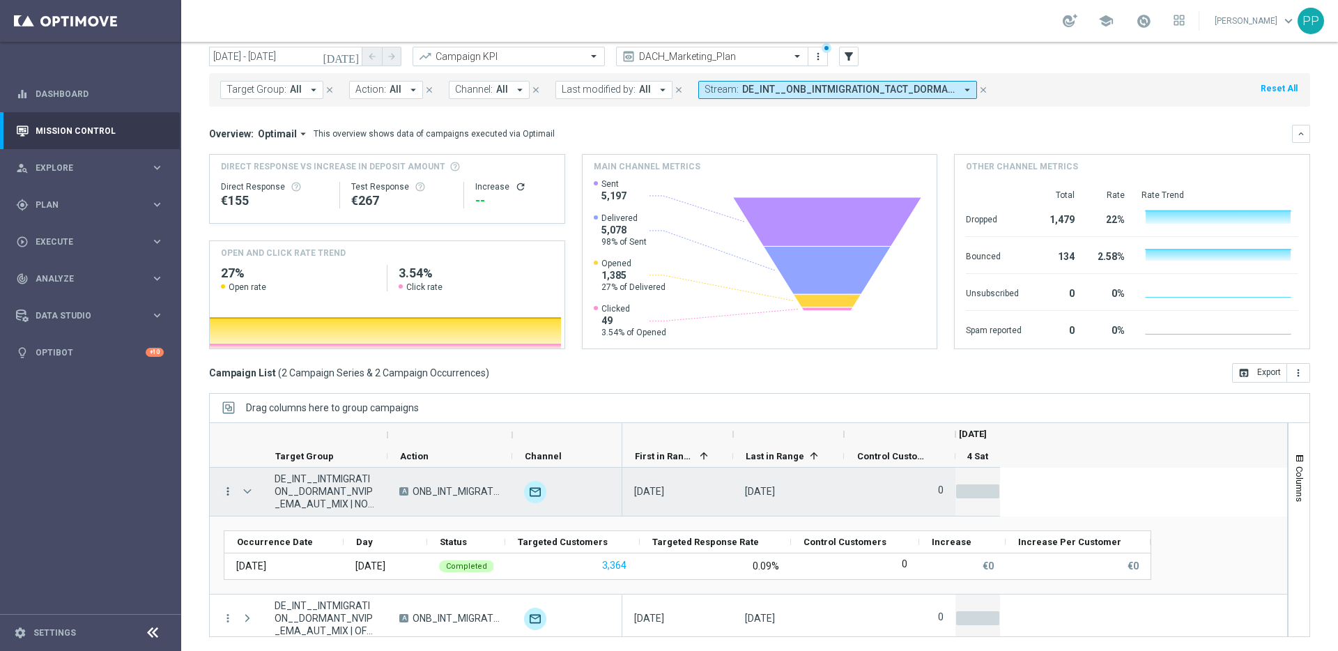
click at [227, 491] on icon "more_vert" at bounding box center [228, 491] width 13 height 13
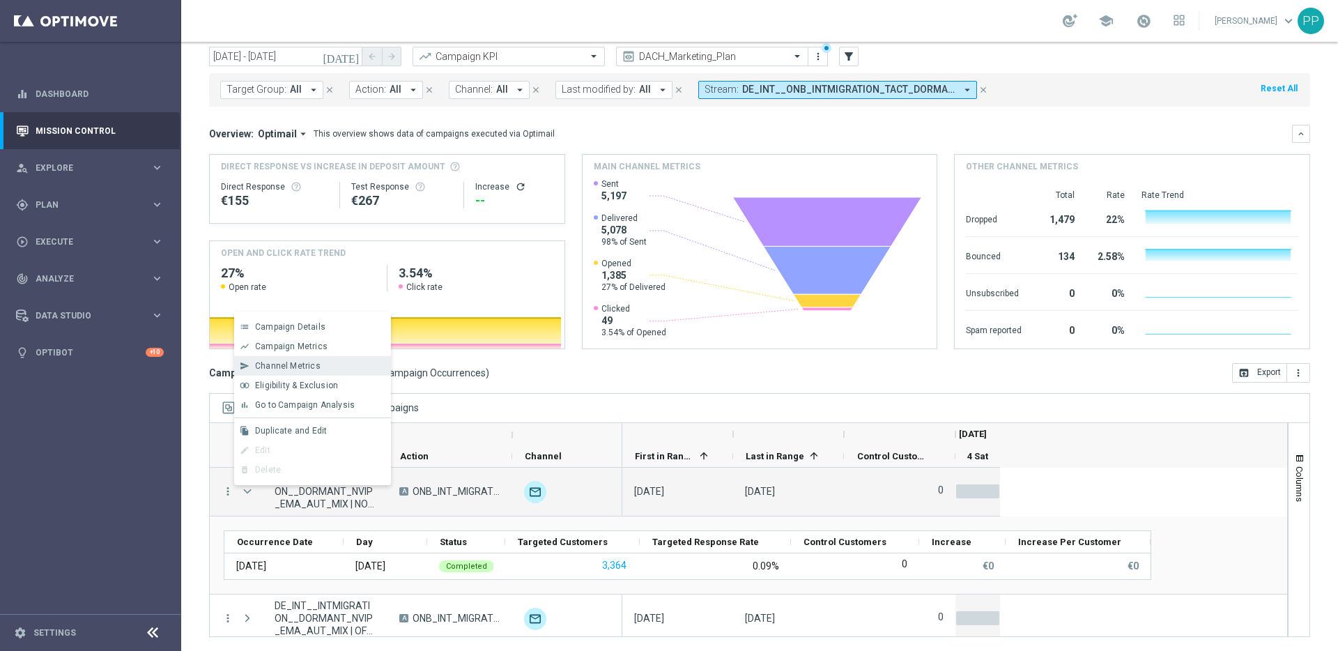
click at [302, 367] on span "Channel Metrics" at bounding box center [288, 366] width 66 height 10
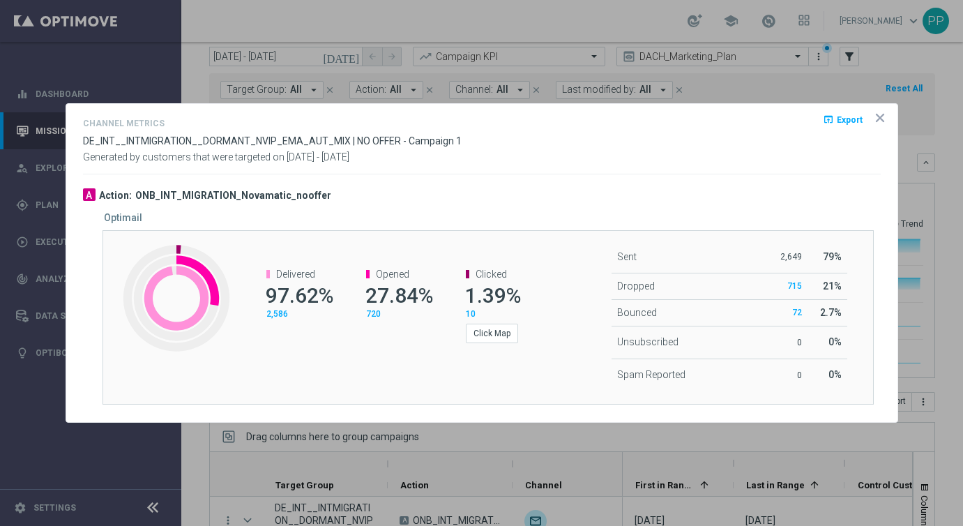
click at [879, 121] on icon "icon" at bounding box center [880, 118] width 14 height 14
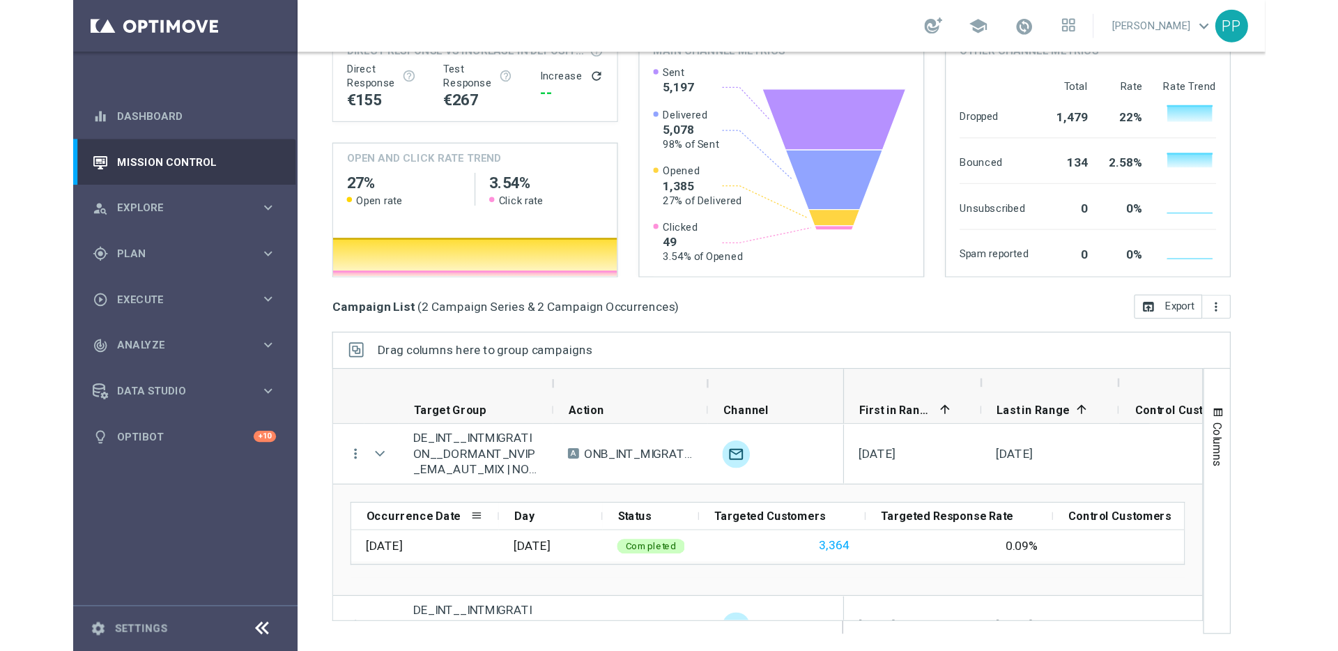
scroll to position [29, 0]
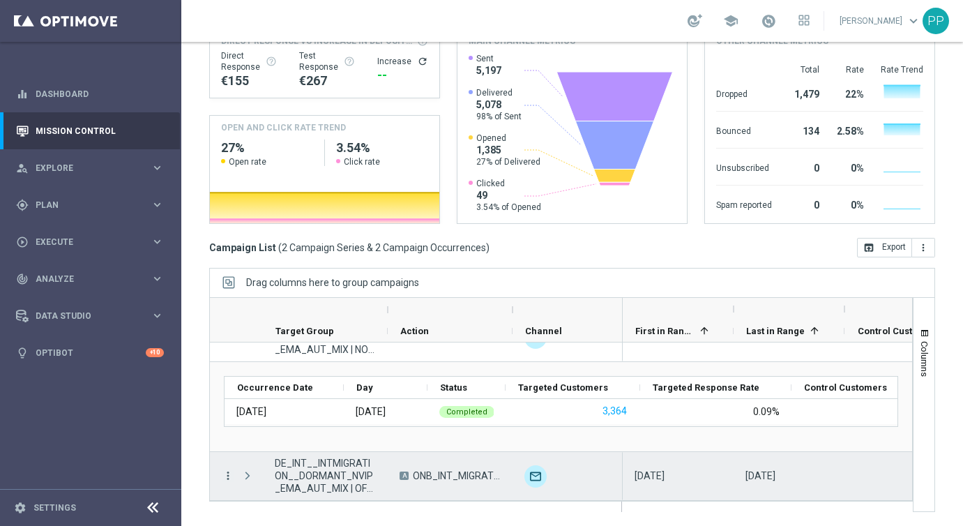
click at [227, 475] on icon "more_vert" at bounding box center [228, 475] width 13 height 13
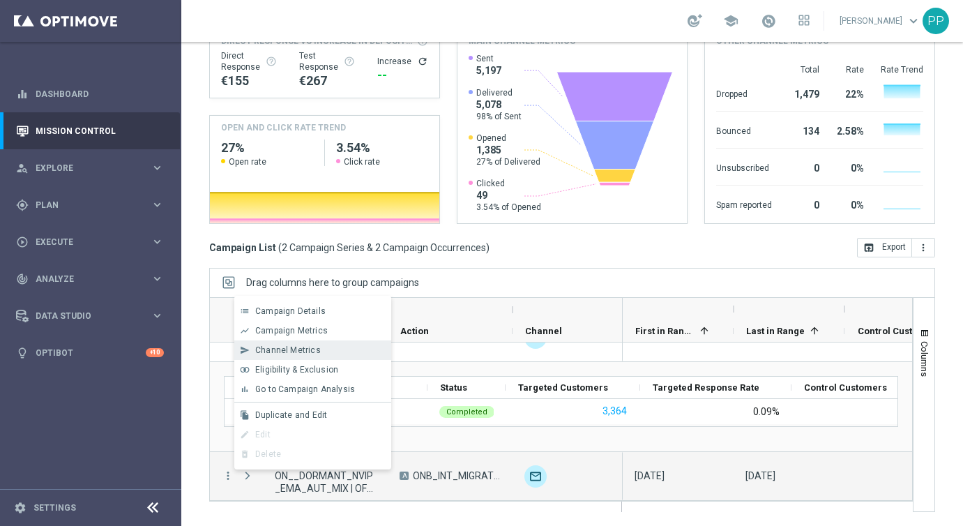
click at [282, 346] on span "Channel Metrics" at bounding box center [288, 350] width 66 height 10
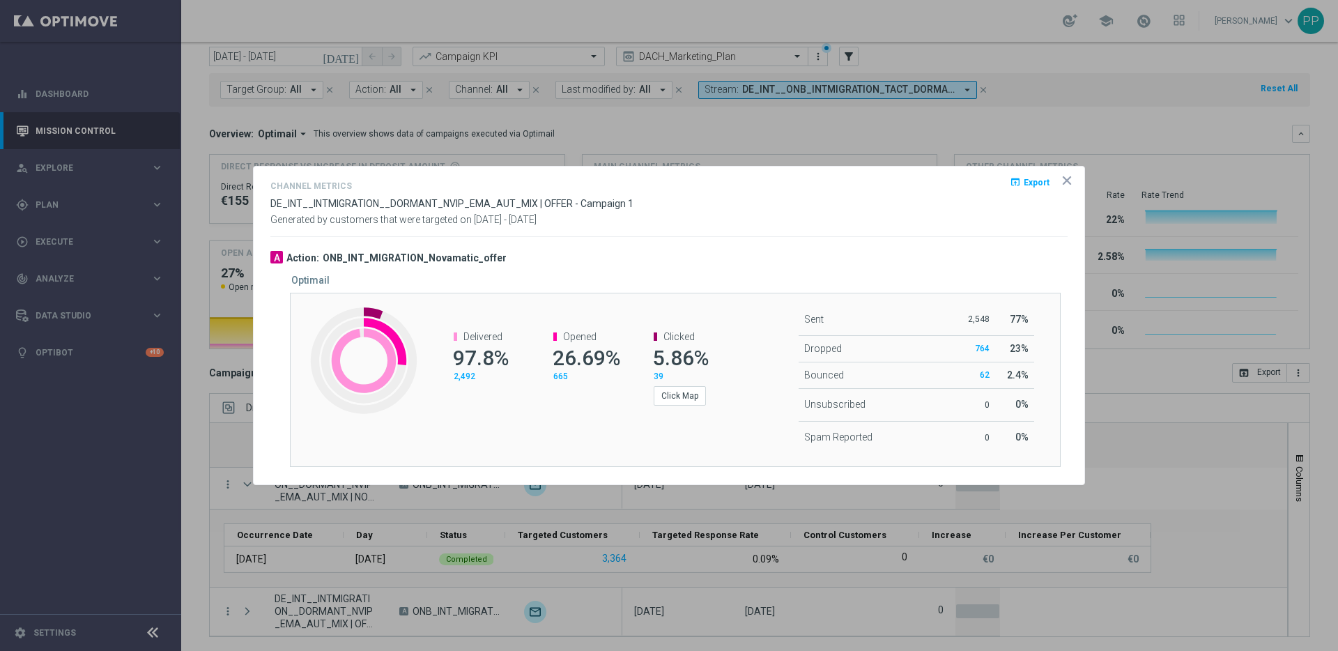
scroll to position [7, 0]
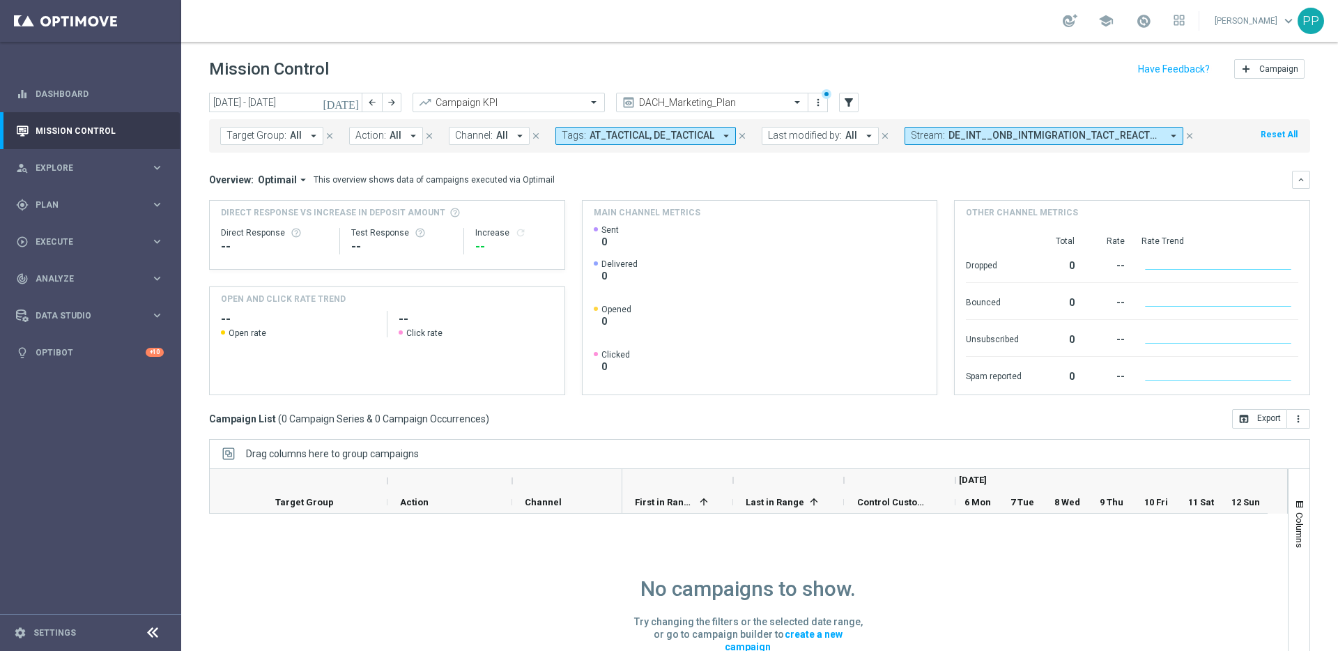
click at [739, 137] on icon "close" at bounding box center [742, 136] width 10 height 10
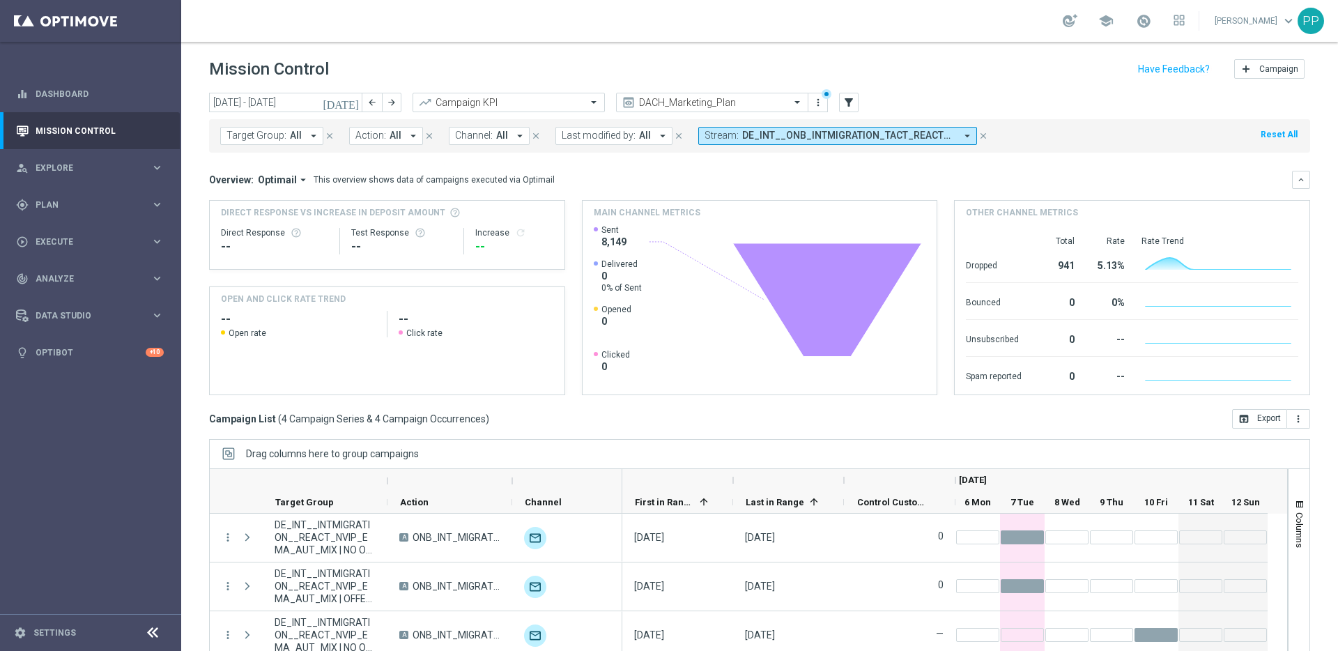
click at [350, 103] on icon "[DATE]" at bounding box center [342, 102] width 38 height 13
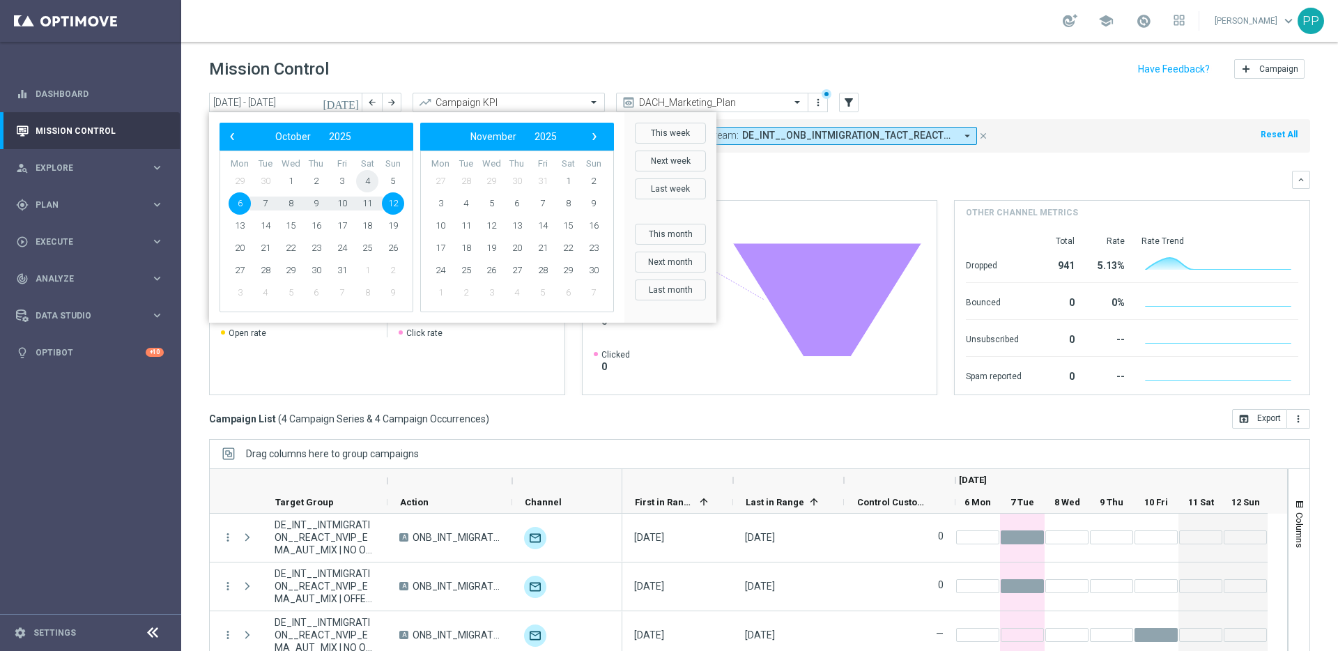
click at [368, 181] on span "4" at bounding box center [367, 181] width 22 height 22
type input "[DATE] - [DATE]"
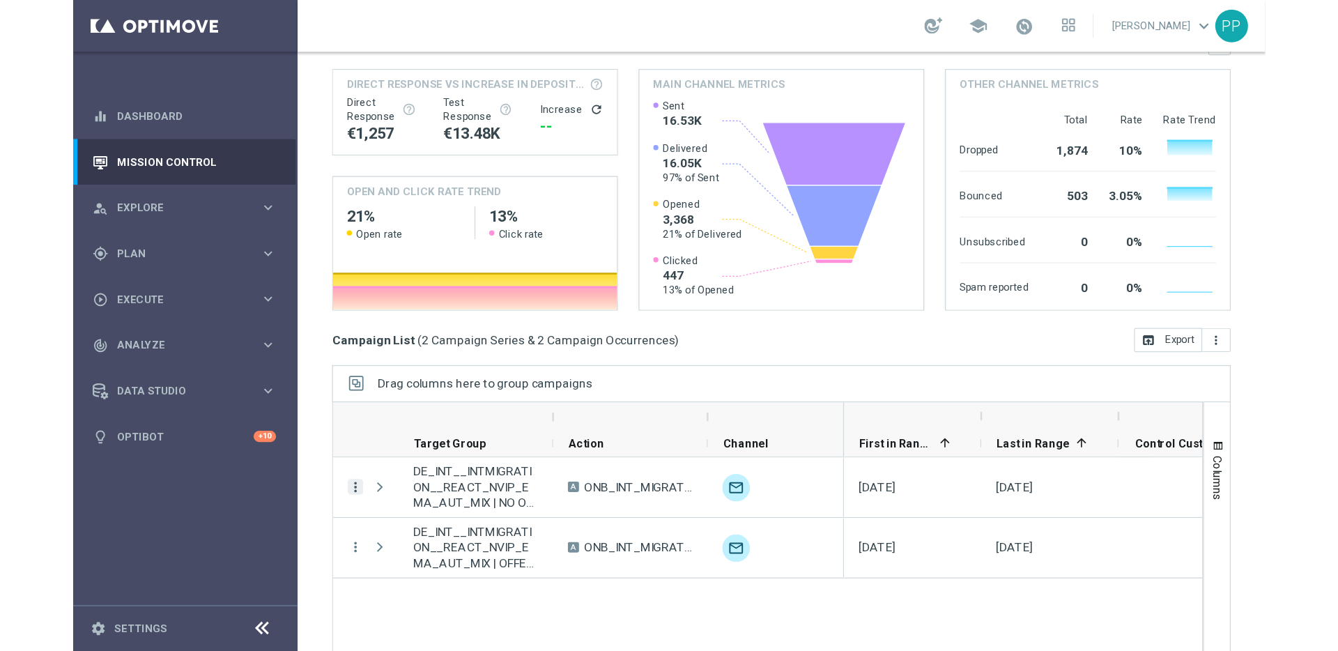
scroll to position [187, 0]
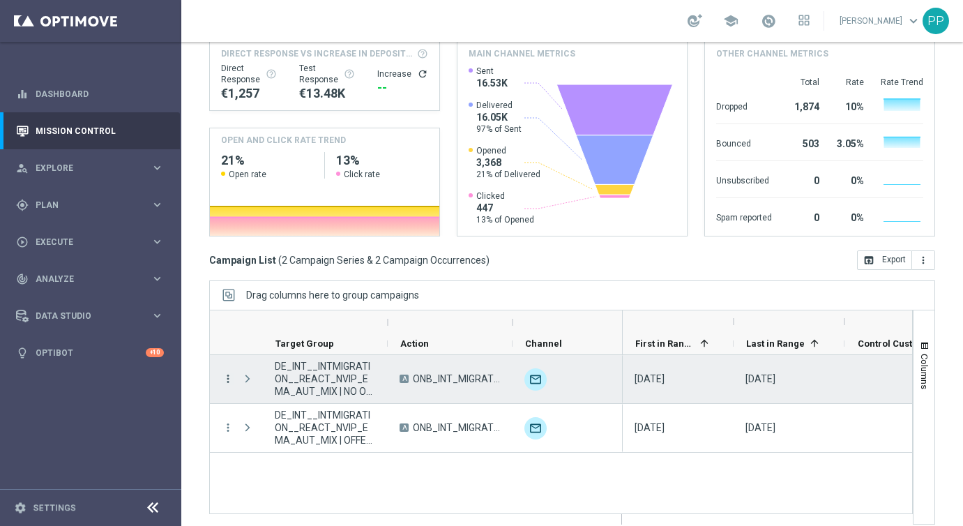
click at [227, 378] on icon "more_vert" at bounding box center [228, 378] width 13 height 13
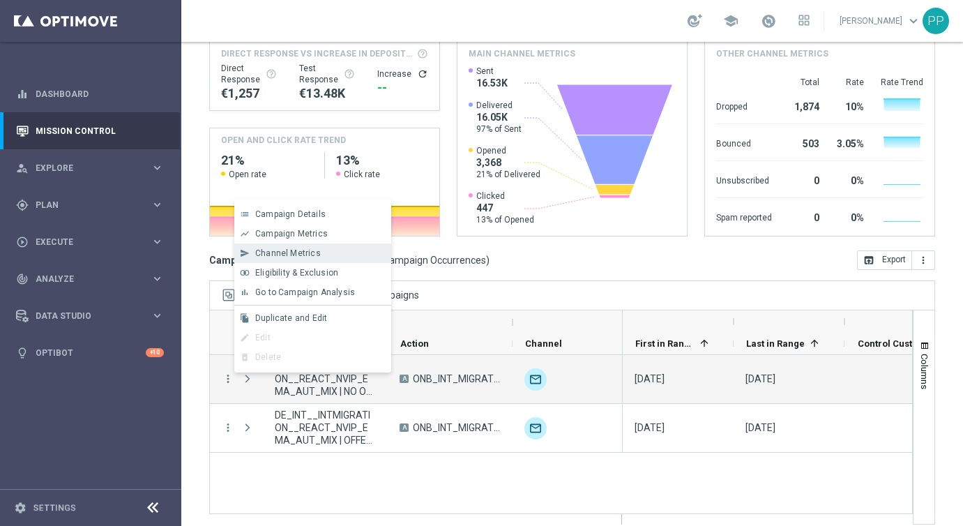
click at [306, 254] on span "Channel Metrics" at bounding box center [288, 253] width 66 height 10
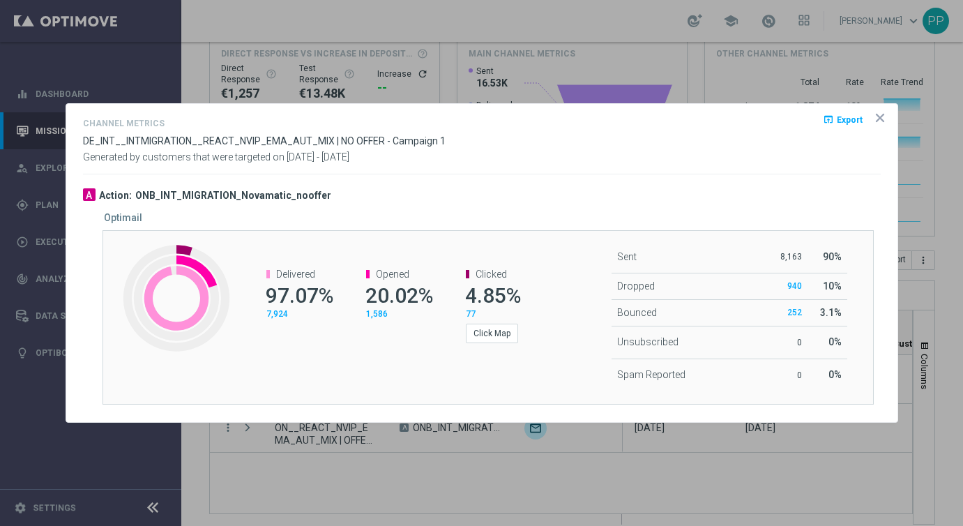
click at [880, 116] on icon "icon" at bounding box center [879, 117] width 7 height 7
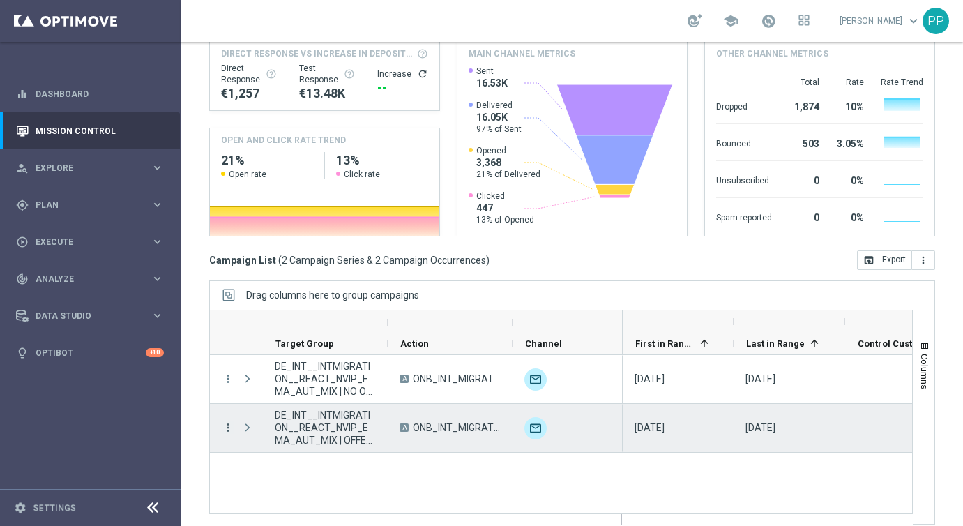
click at [226, 425] on icon "more_vert" at bounding box center [228, 427] width 13 height 13
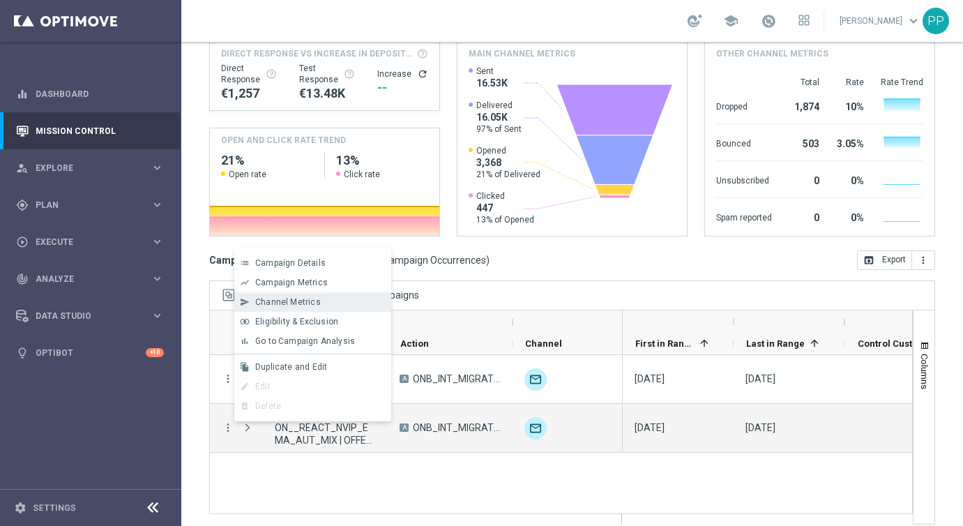
click at [282, 305] on span "Channel Metrics" at bounding box center [288, 302] width 66 height 10
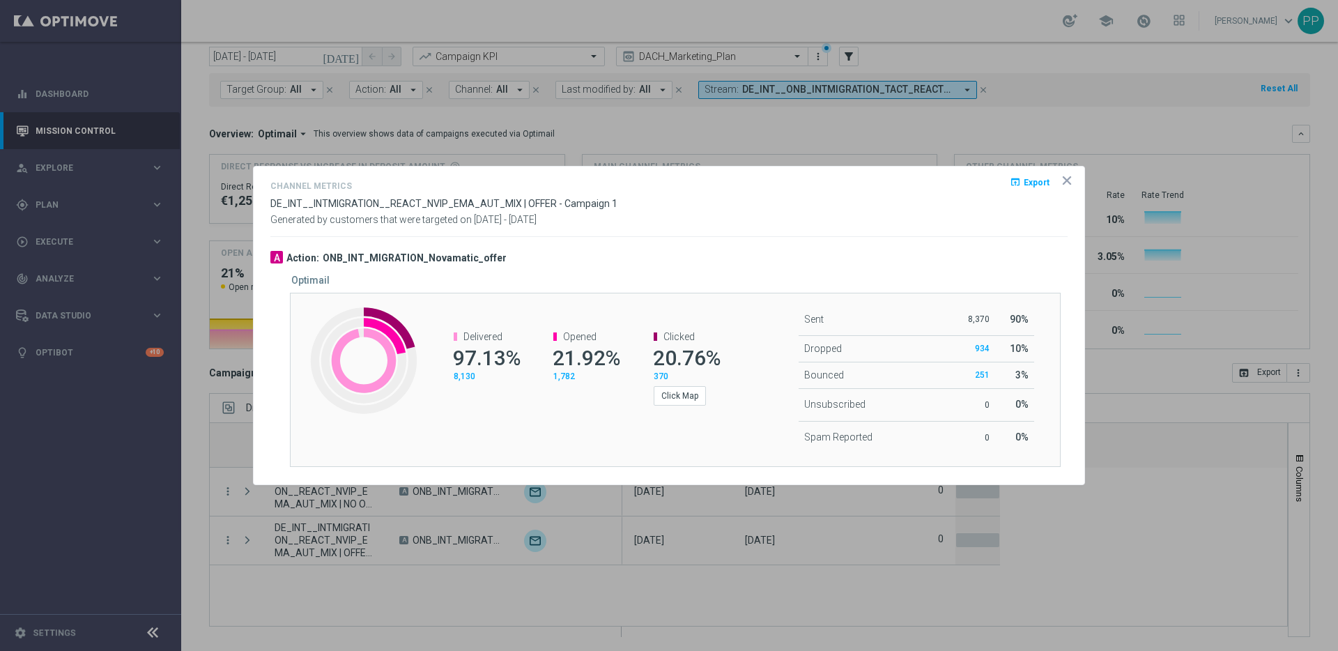
scroll to position [46, 0]
